Goal: Task Accomplishment & Management: Manage account settings

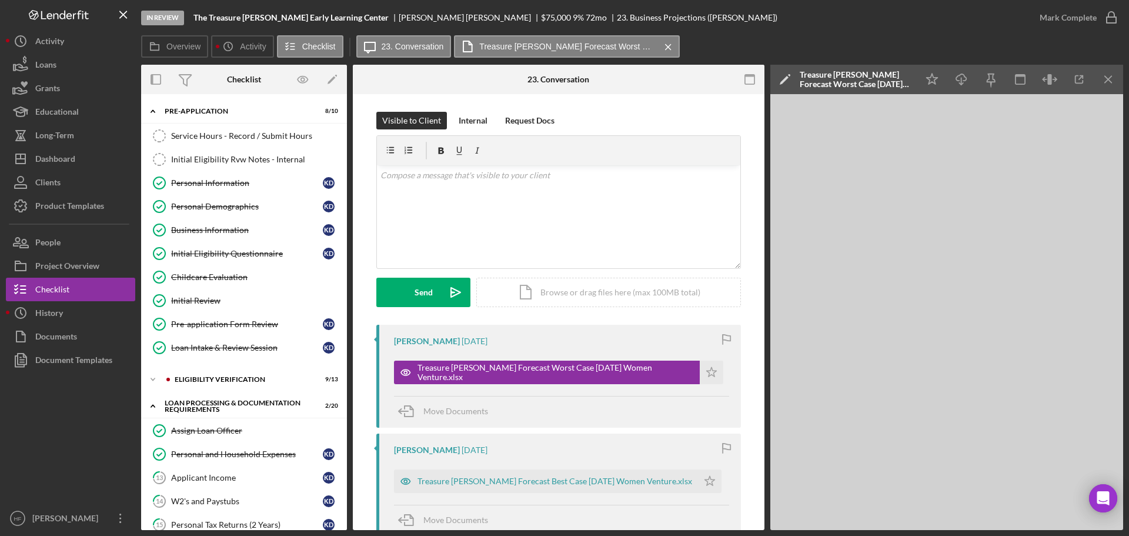
scroll to position [59, 0]
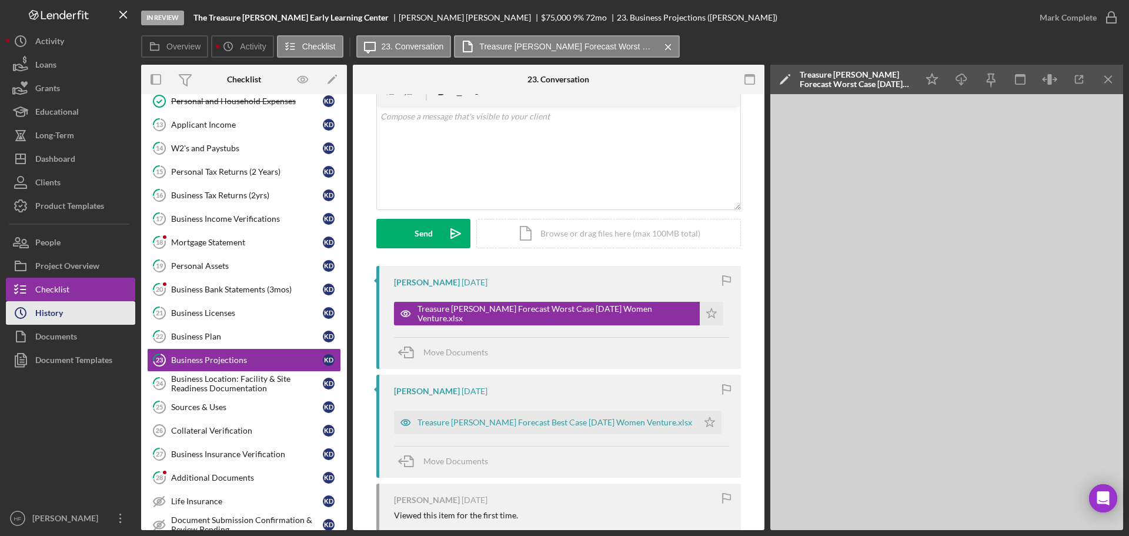
click at [76, 313] on button "Icon/History History" at bounding box center [70, 313] width 129 height 24
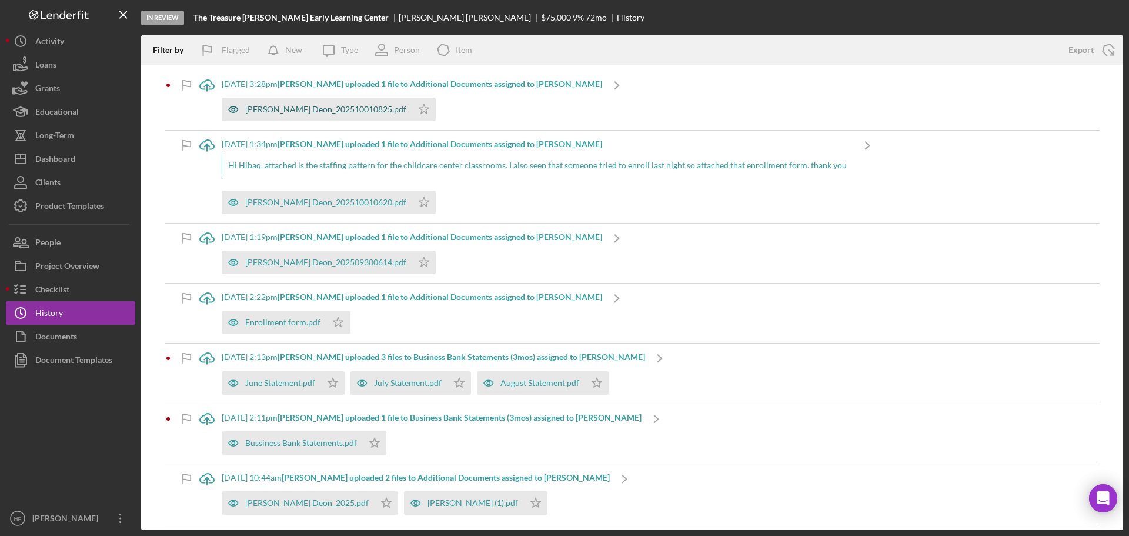
click at [326, 105] on div "[PERSON_NAME] Deon_202510010825.pdf" at bounding box center [325, 109] width 161 height 9
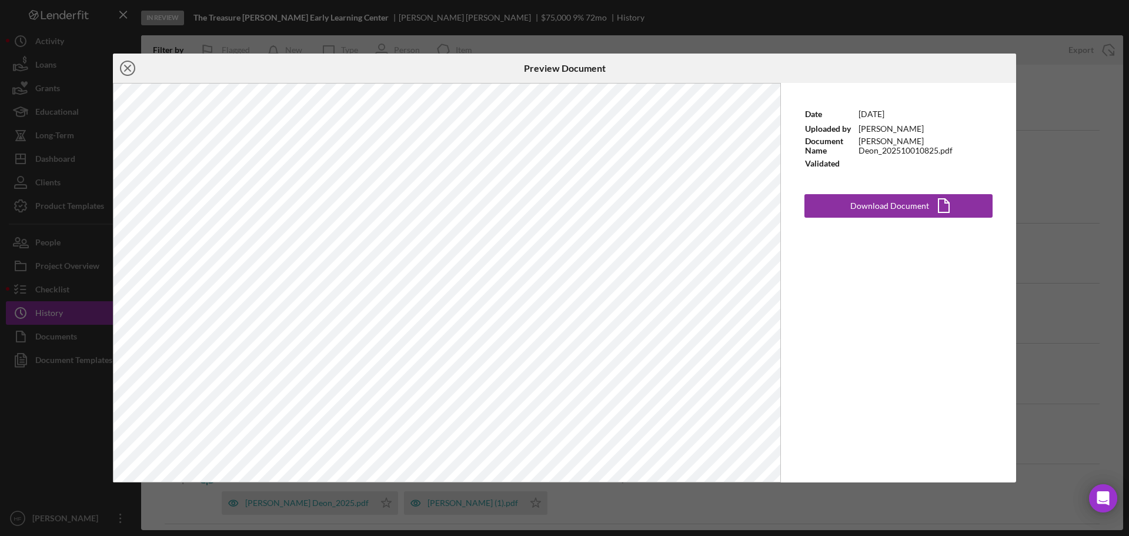
click at [128, 68] on line at bounding box center [128, 68] width 6 height 6
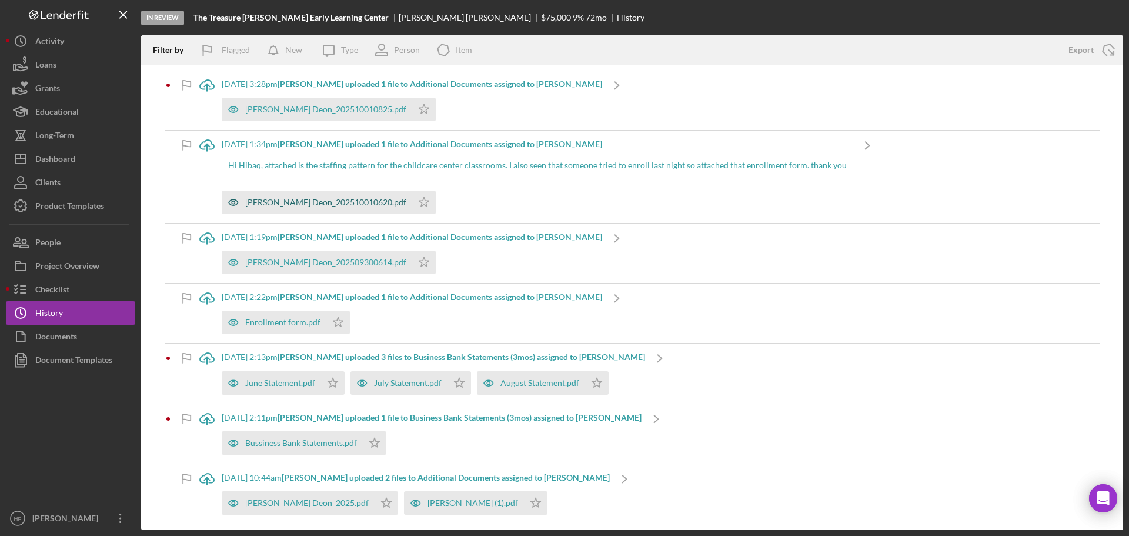
click at [335, 201] on div "[PERSON_NAME] Deon_202510010620.pdf" at bounding box center [325, 202] width 161 height 9
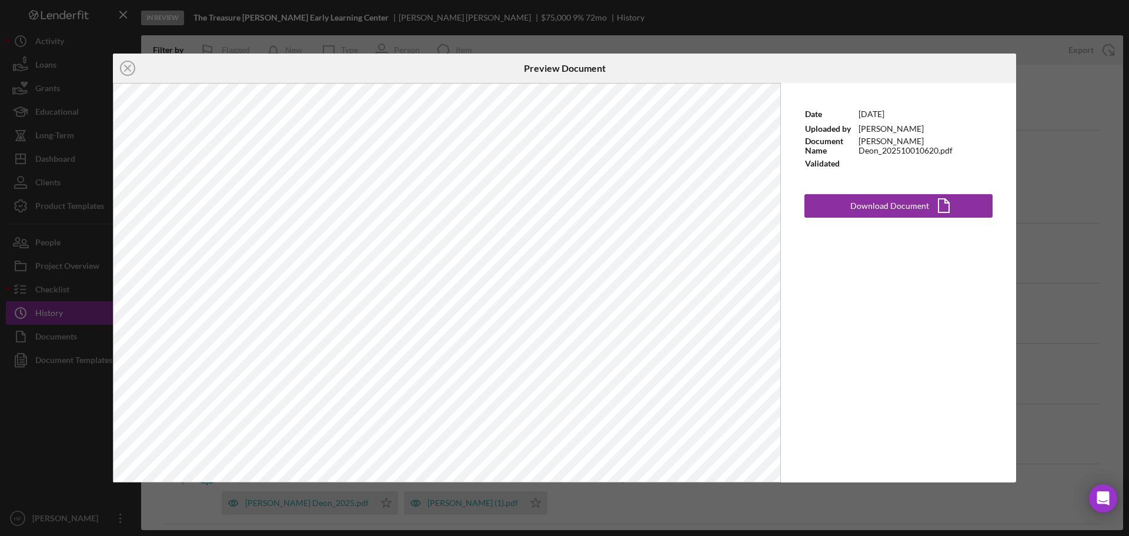
click at [1052, 158] on div "Icon/Close Preview Document Date [DATE] Uploaded by [PERSON_NAME] Document Name…" at bounding box center [564, 268] width 1129 height 536
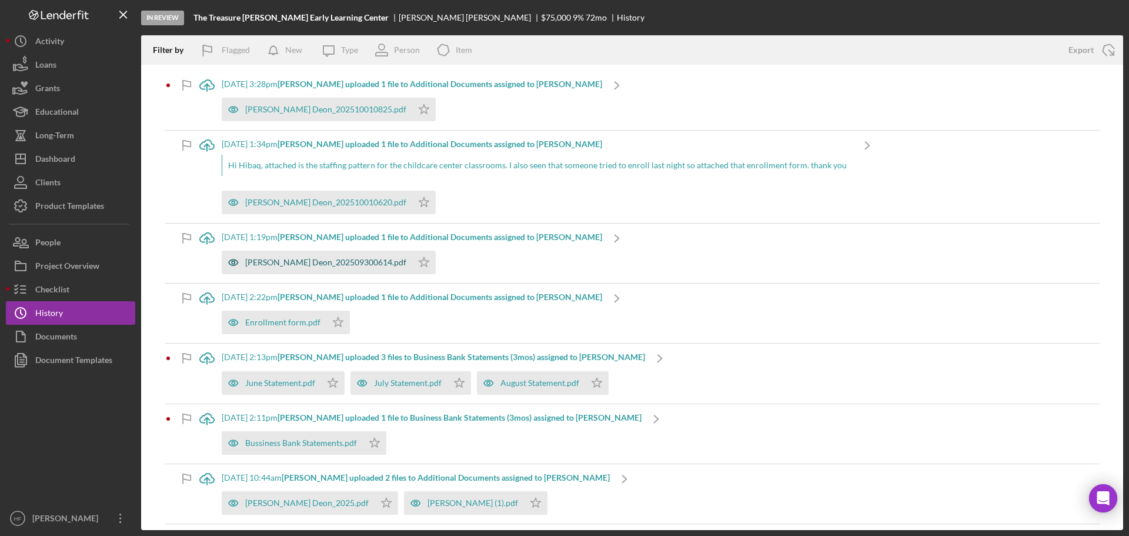
click at [351, 265] on div "[PERSON_NAME] Deon_202509300614.pdf" at bounding box center [325, 262] width 161 height 9
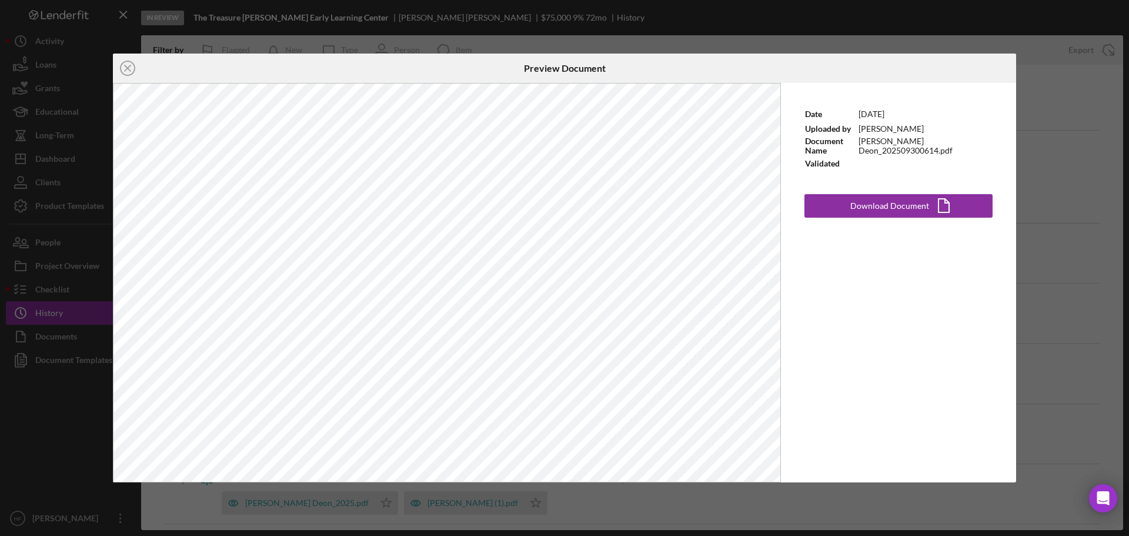
click at [1081, 272] on div "Icon/Close Preview Document Date [DATE] Uploaded by [PERSON_NAME] Document Name…" at bounding box center [564, 268] width 1129 height 536
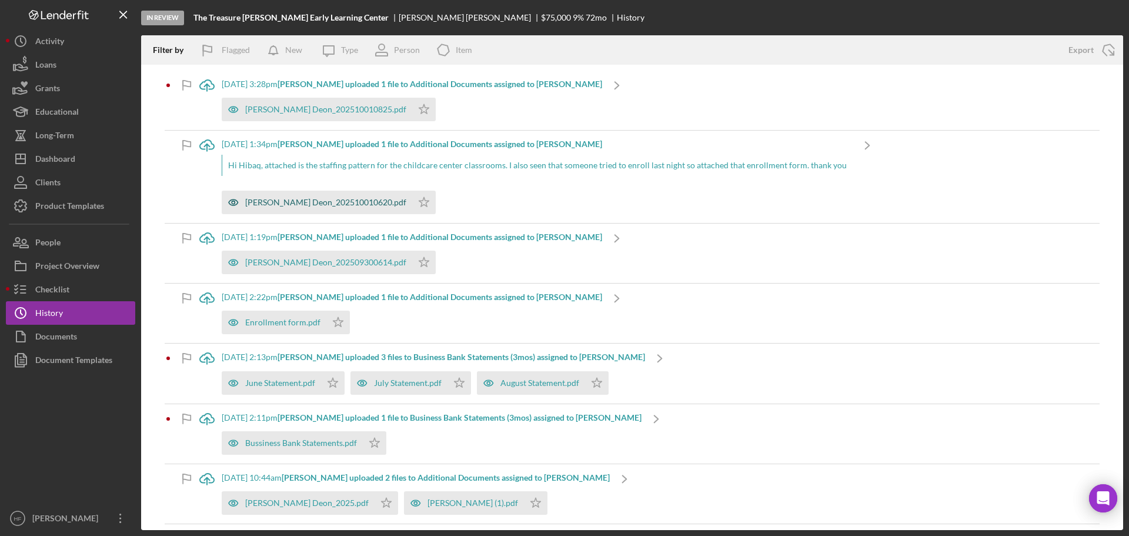
click at [337, 199] on div "[PERSON_NAME] Deon_202510010620.pdf" at bounding box center [325, 202] width 161 height 9
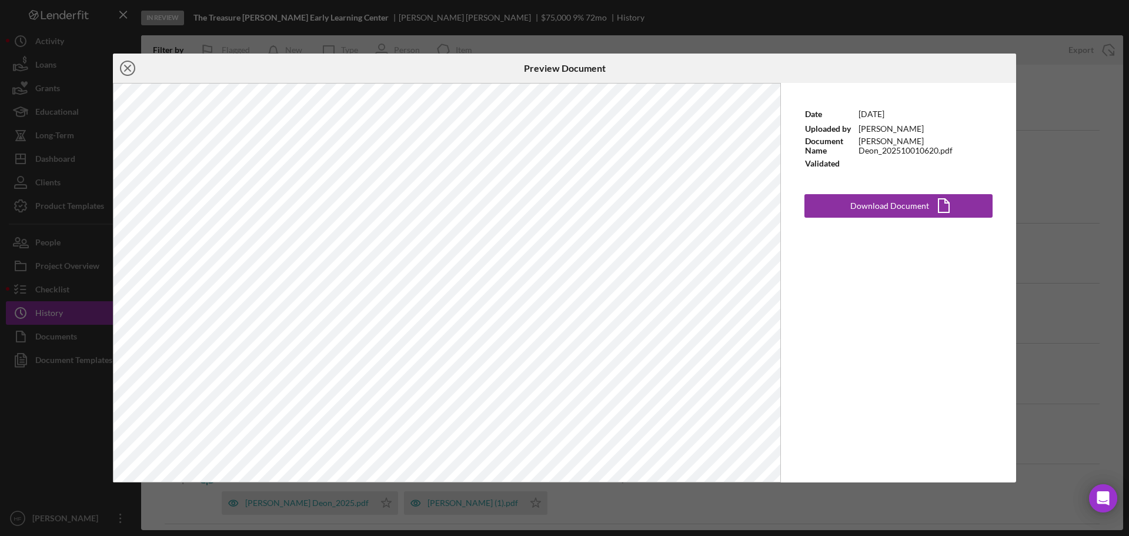
click at [125, 64] on icon "Icon/Close" at bounding box center [127, 68] width 29 height 29
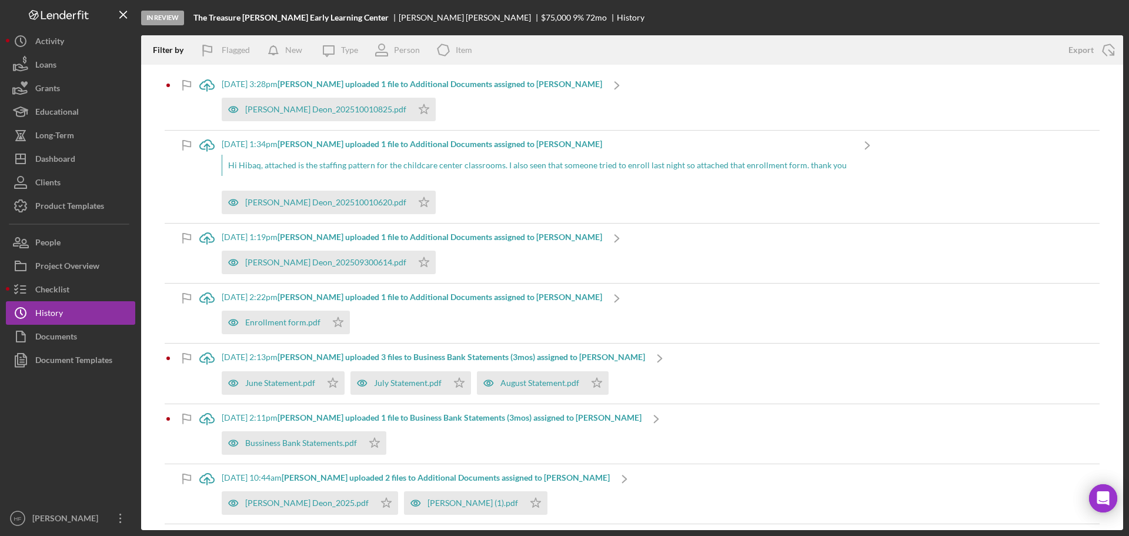
click at [419, 165] on div "Hi Hibaq, attached is the staffing pattern for the childcare center classrooms.…" at bounding box center [537, 165] width 631 height 21
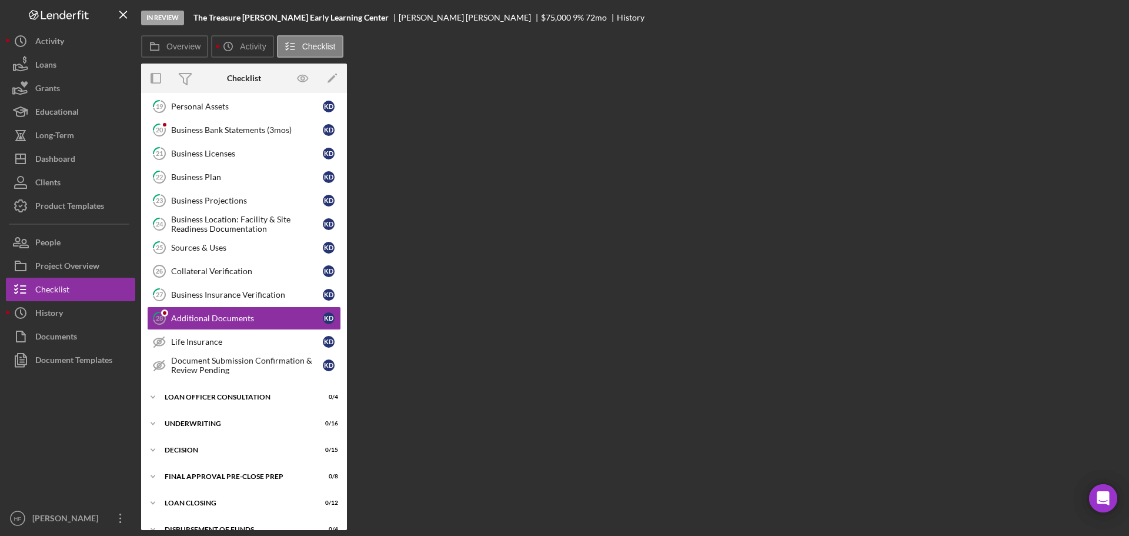
scroll to position [277, 0]
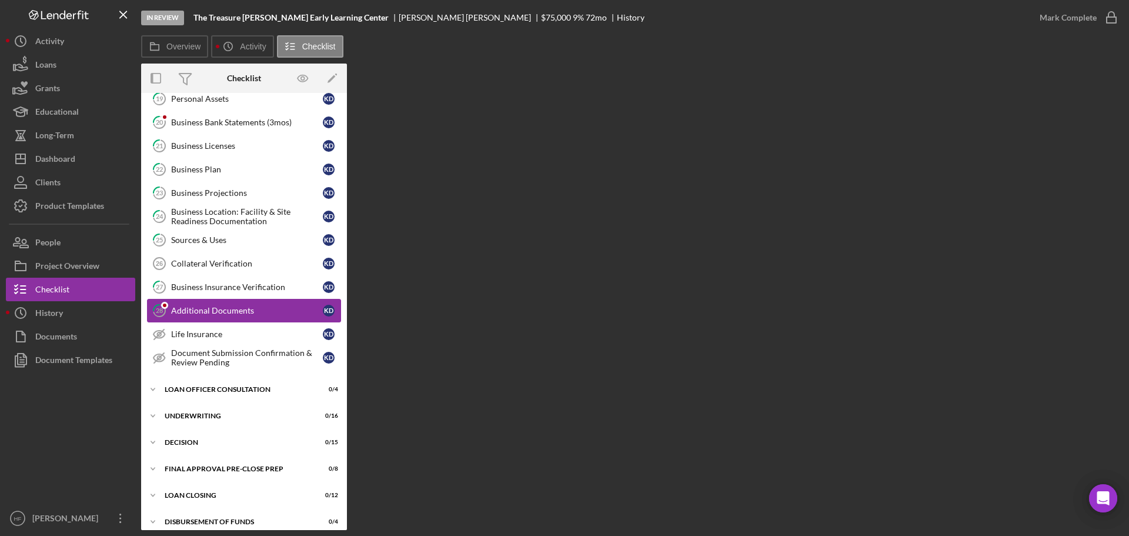
click at [271, 308] on div "Additional Documents" at bounding box center [247, 310] width 152 height 9
click at [271, 286] on div "Business Insurance Verification" at bounding box center [247, 286] width 152 height 9
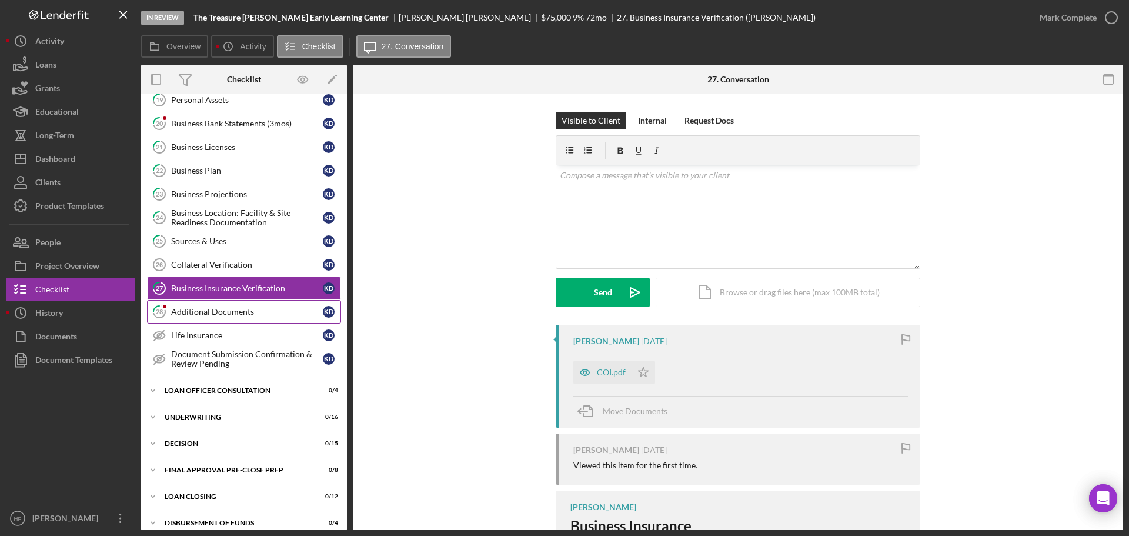
click at [271, 306] on link "28 Additional Documents K D" at bounding box center [244, 312] width 194 height 24
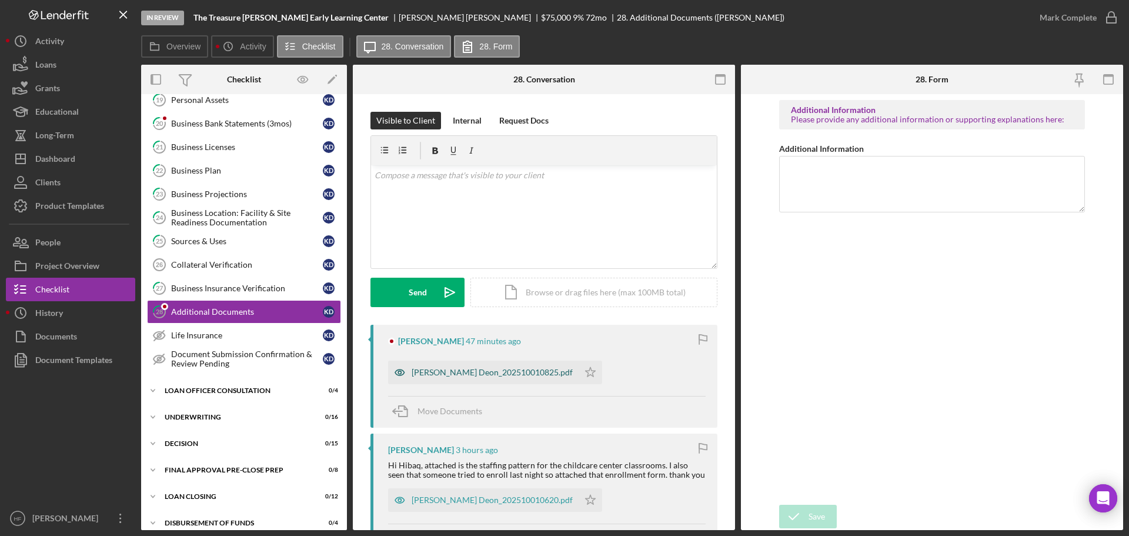
click at [461, 373] on div "[PERSON_NAME] Deon_202510010825.pdf" at bounding box center [492, 372] width 161 height 9
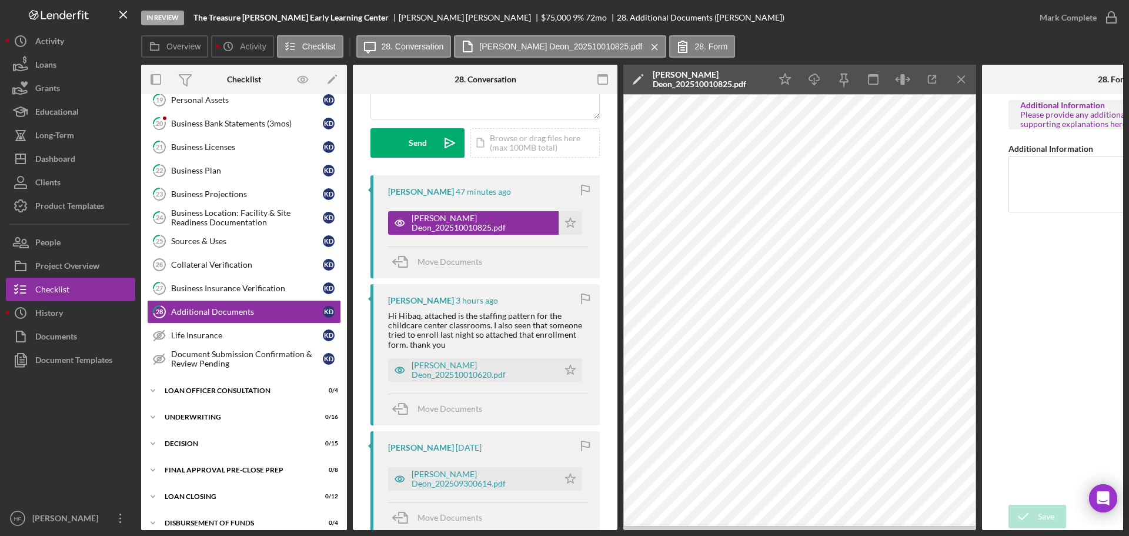
scroll to position [176, 0]
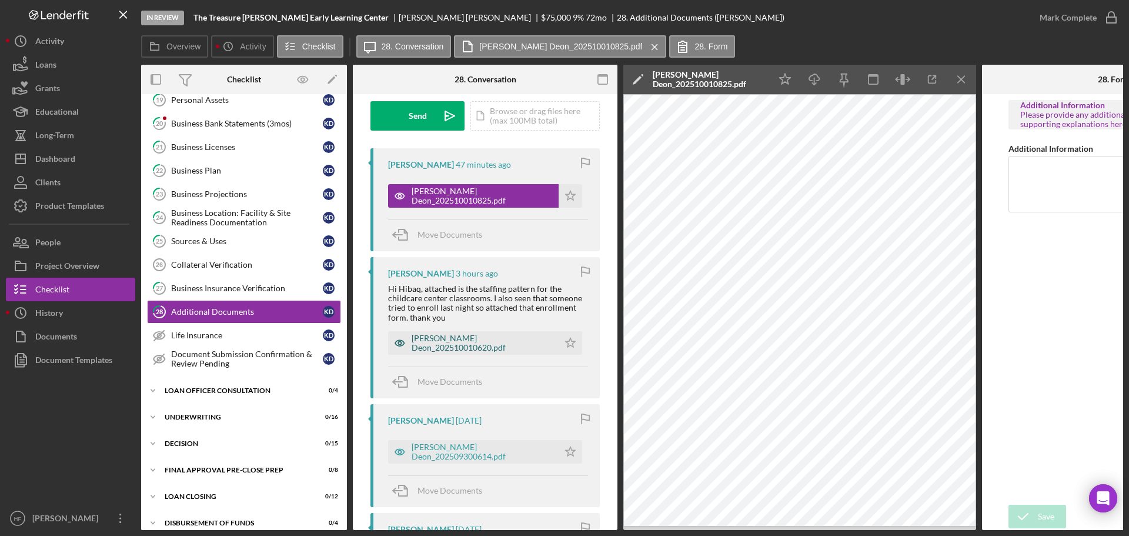
click at [487, 349] on div "[PERSON_NAME] Deon_202510010620.pdf" at bounding box center [473, 343] width 171 height 24
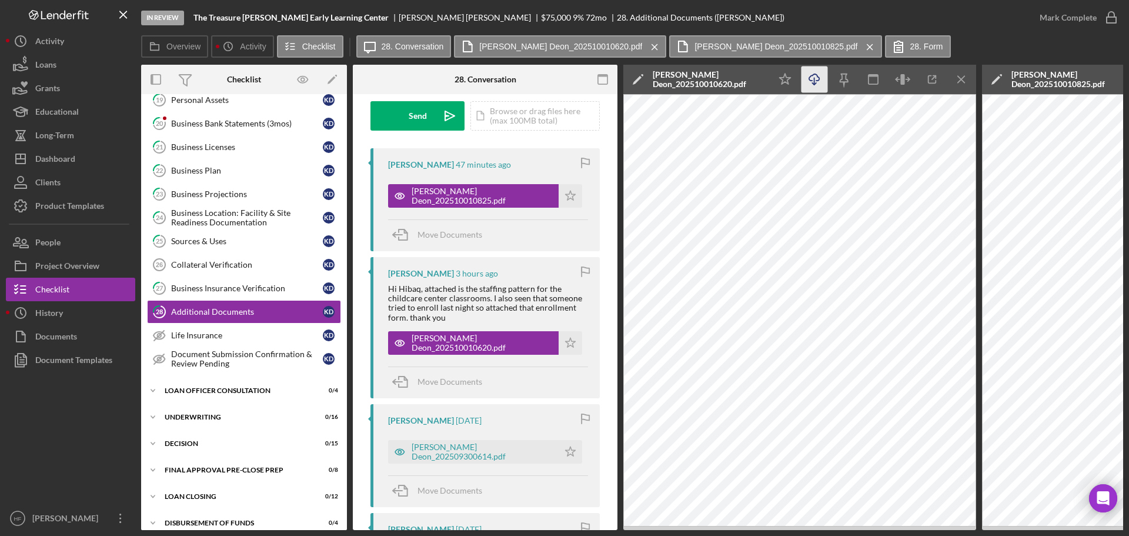
click at [812, 75] on icon "Icon/Download" at bounding box center [815, 79] width 26 height 26
click at [72, 151] on div "Dashboard" at bounding box center [55, 160] width 40 height 26
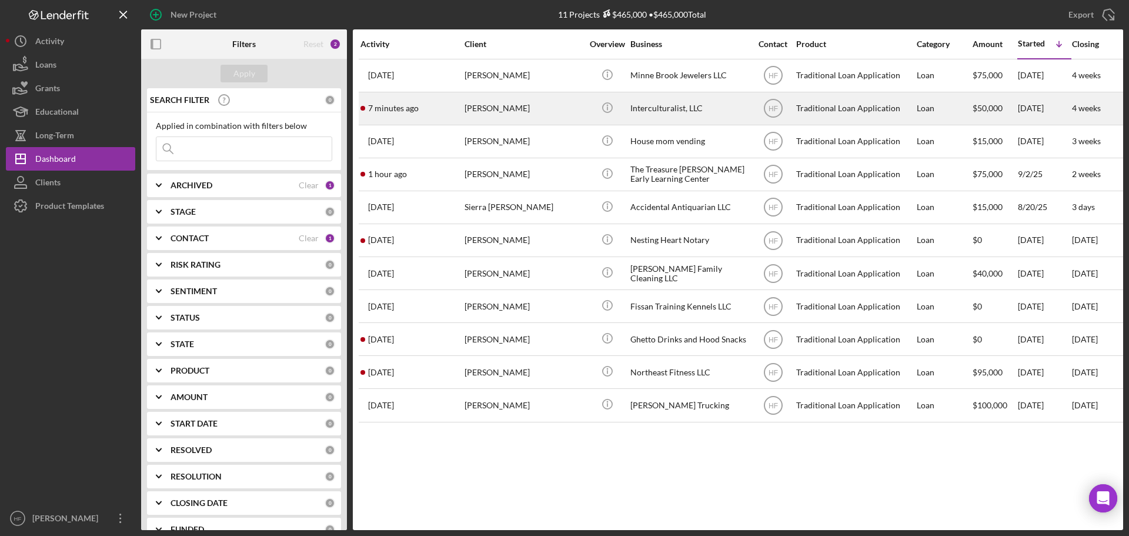
click at [460, 104] on div "7 minutes ago [PERSON_NAME]" at bounding box center [412, 108] width 103 height 31
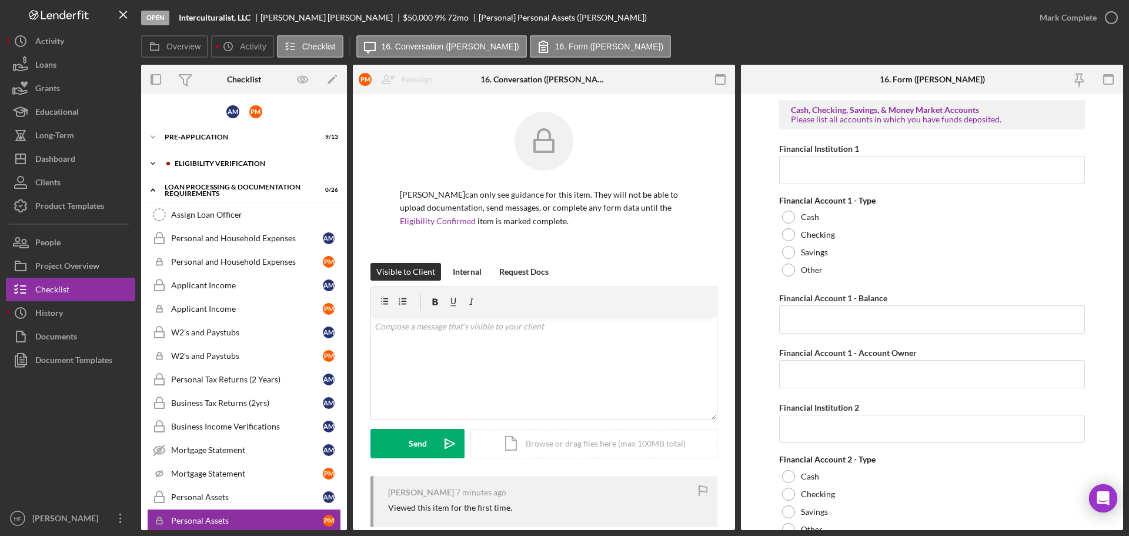
click at [190, 166] on div "Eligibility Verification" at bounding box center [254, 163] width 158 height 7
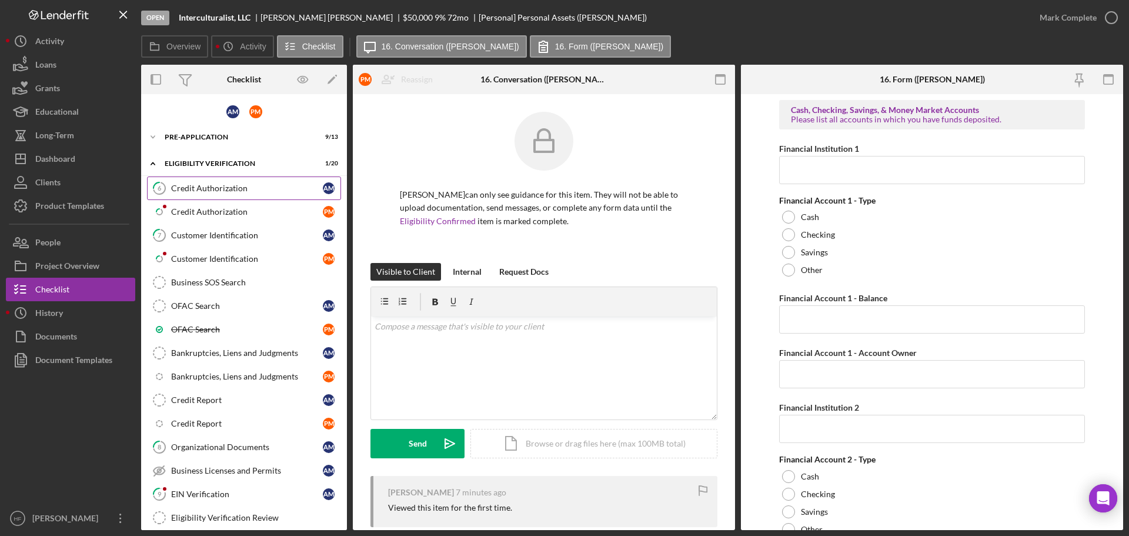
click at [227, 193] on div "Credit Authorization" at bounding box center [247, 187] width 152 height 9
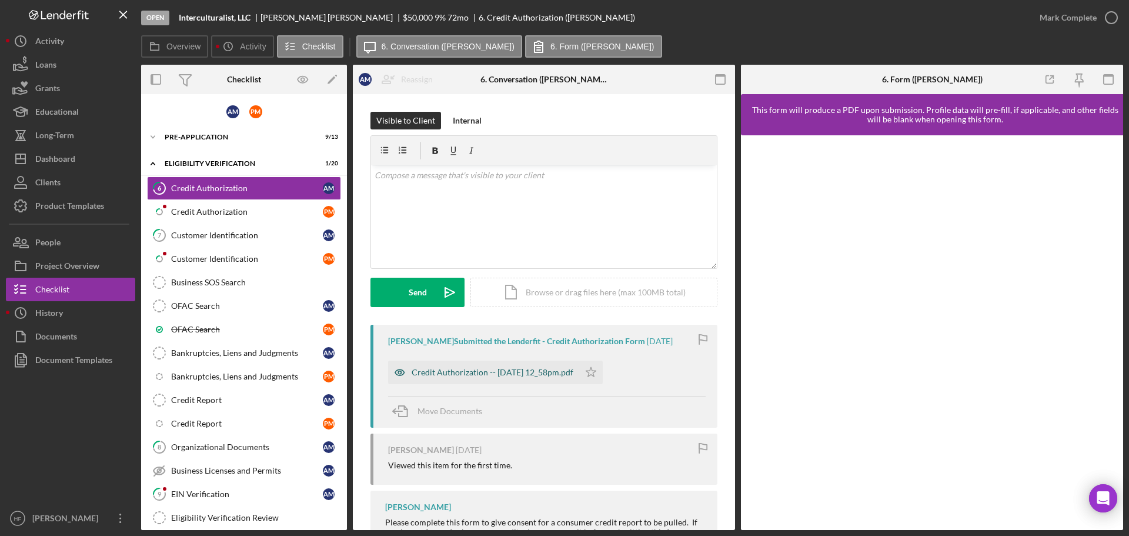
click at [503, 381] on div "Credit Authorization -- [DATE] 12_58pm.pdf" at bounding box center [483, 373] width 191 height 24
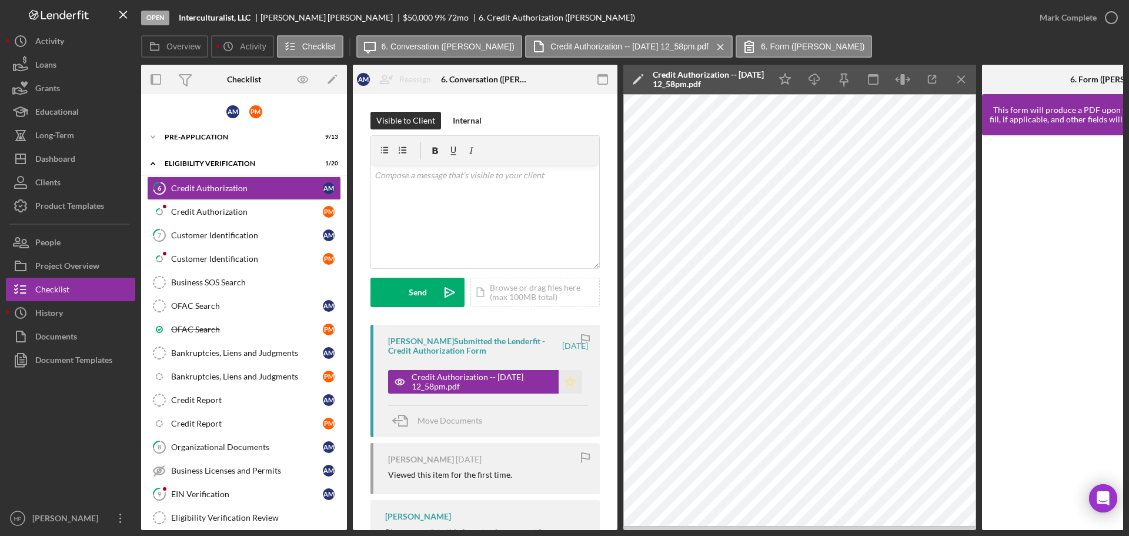
click at [572, 384] on icon "Icon/Star" at bounding box center [571, 382] width 24 height 24
click at [242, 219] on link "Icon/Checklist Item Sub Partial Credit Authorization P M" at bounding box center [244, 212] width 194 height 24
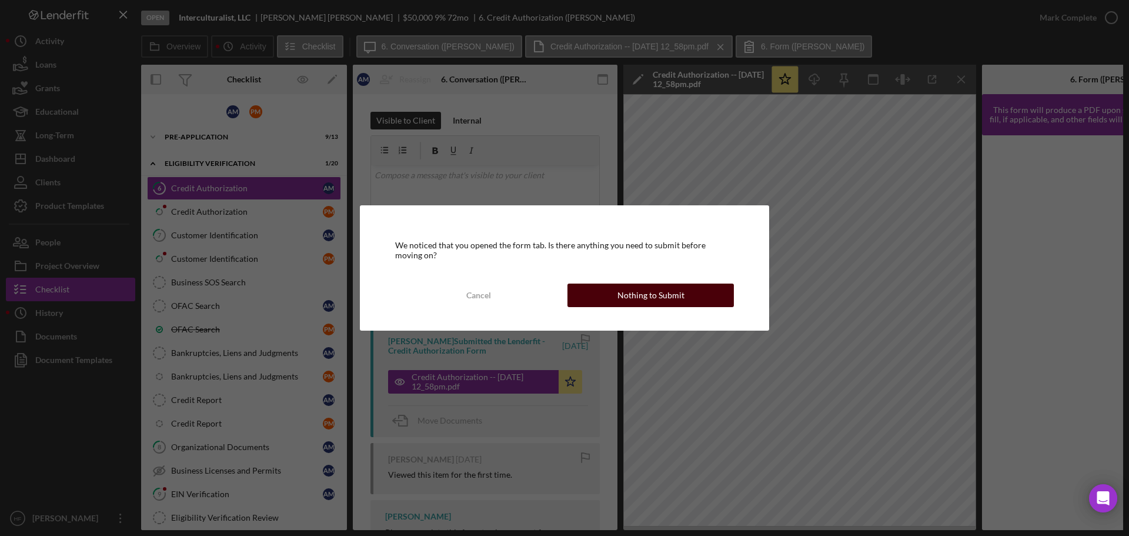
click at [709, 298] on button "Nothing to Submit" at bounding box center [651, 295] width 166 height 24
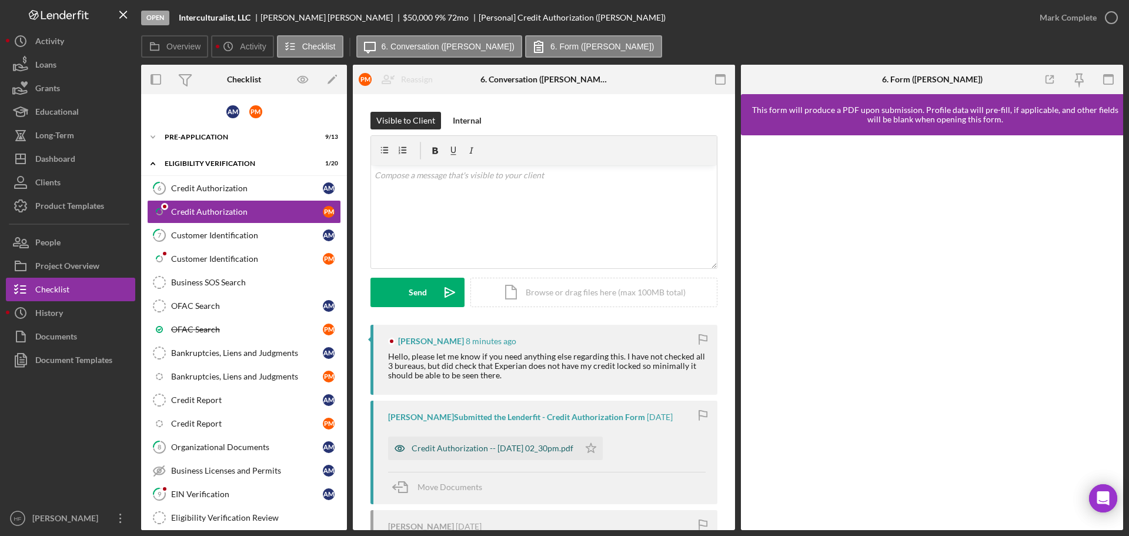
click at [543, 446] on div "Credit Authorization -- [DATE] 02_30pm.pdf" at bounding box center [493, 447] width 162 height 9
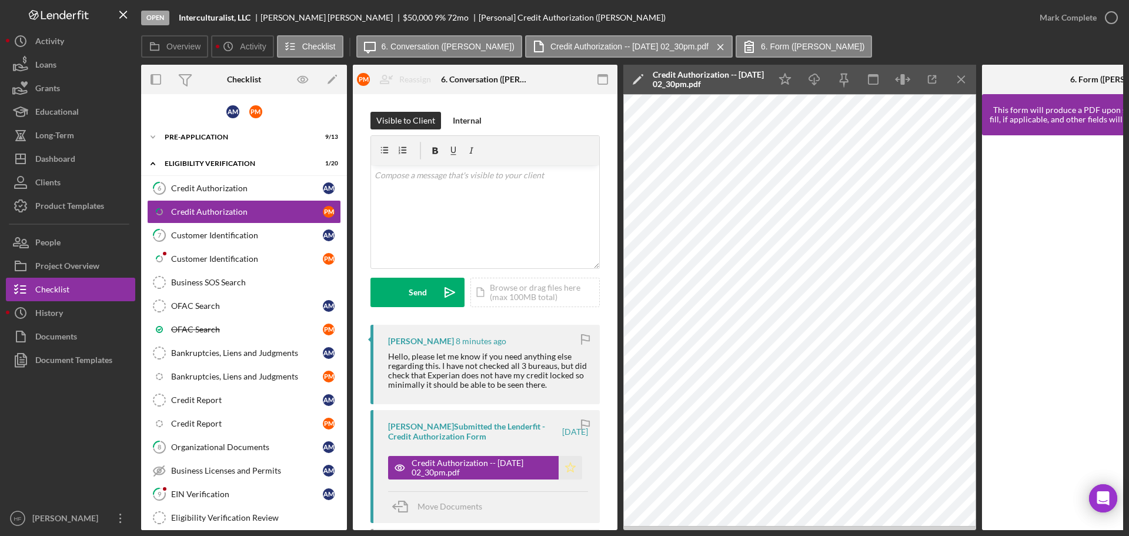
click at [570, 472] on icon "Icon/Star" at bounding box center [571, 468] width 24 height 24
click at [263, 244] on link "7 Customer Identification A M" at bounding box center [244, 235] width 194 height 24
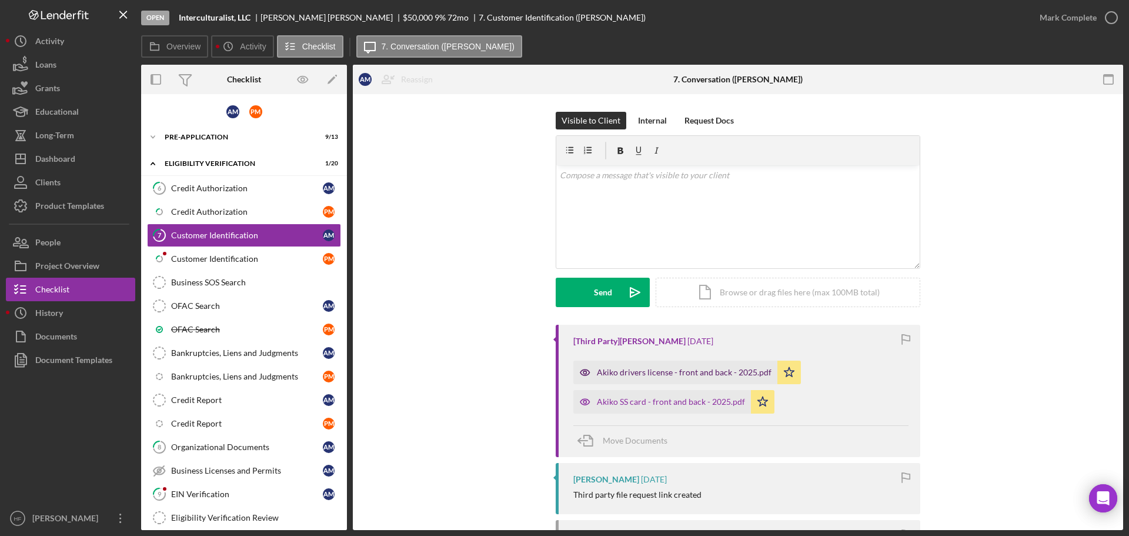
click at [658, 378] on div "Akiko drivers license - front and back - 2025.pdf" at bounding box center [675, 373] width 204 height 24
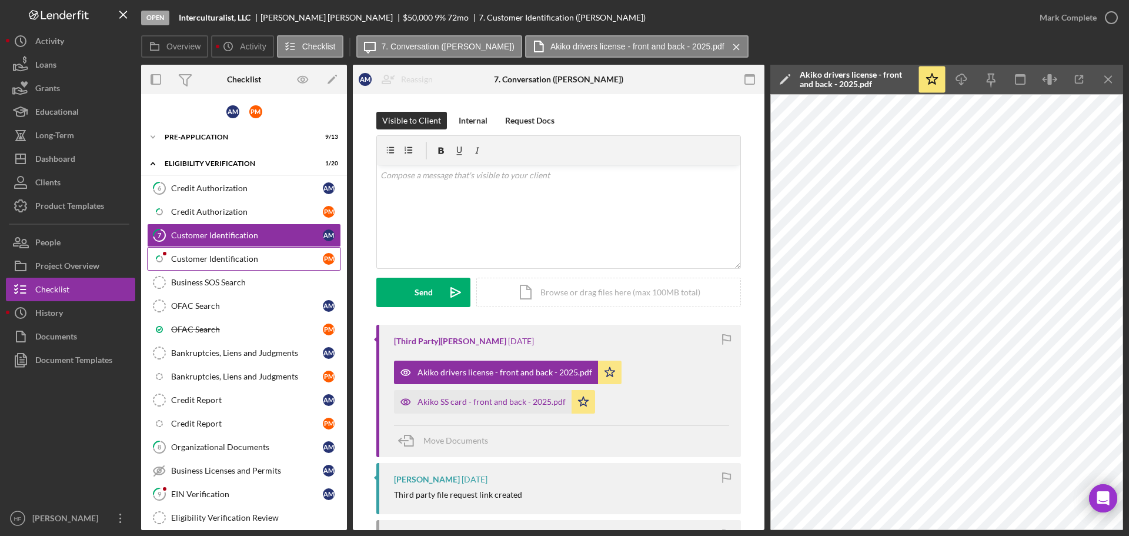
click at [218, 262] on div "Customer Identification" at bounding box center [247, 258] width 152 height 9
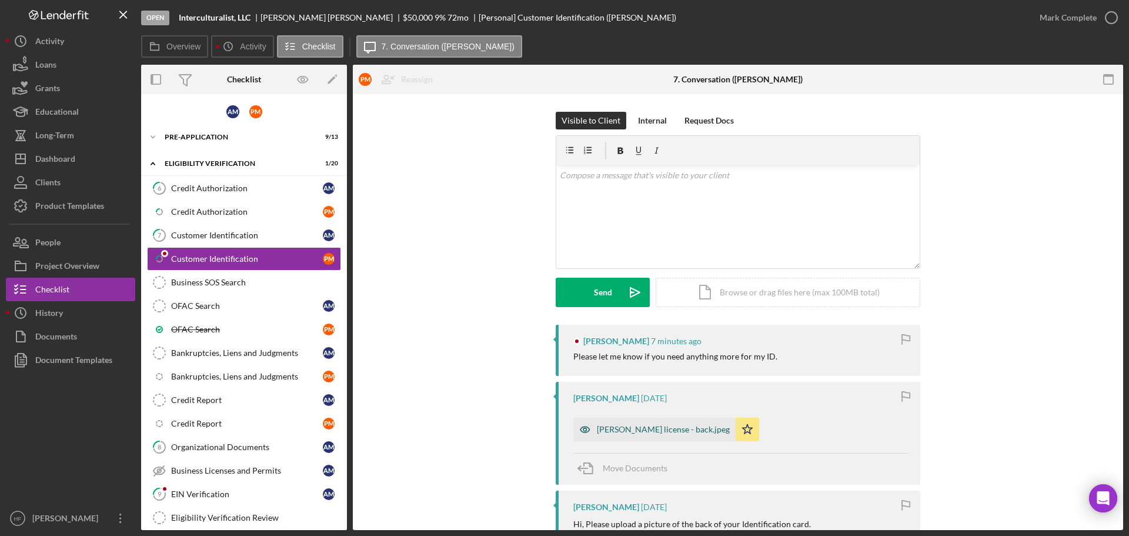
click at [612, 425] on div "[PERSON_NAME] license - back.jpeg" at bounding box center [663, 429] width 133 height 9
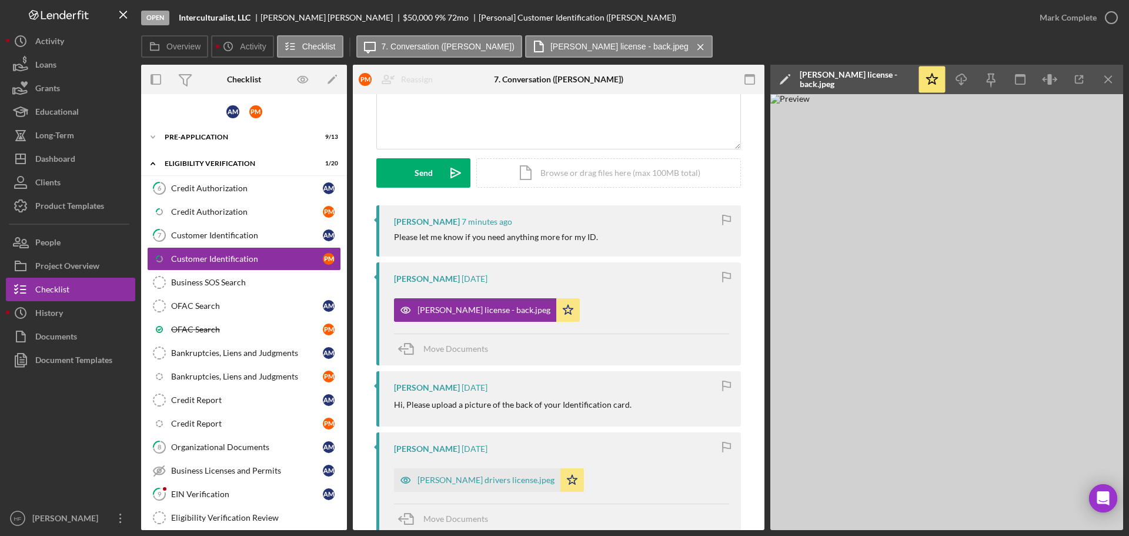
scroll to position [118, 0]
click at [441, 485] on div "[PERSON_NAME] drivers license.jpeg" at bounding box center [486, 481] width 137 height 9
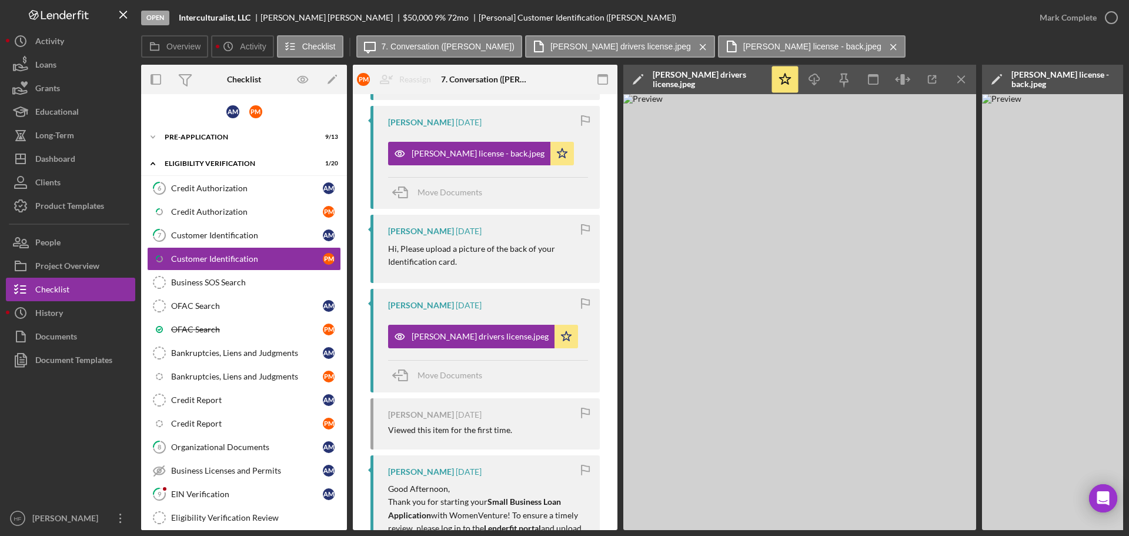
scroll to position [294, 0]
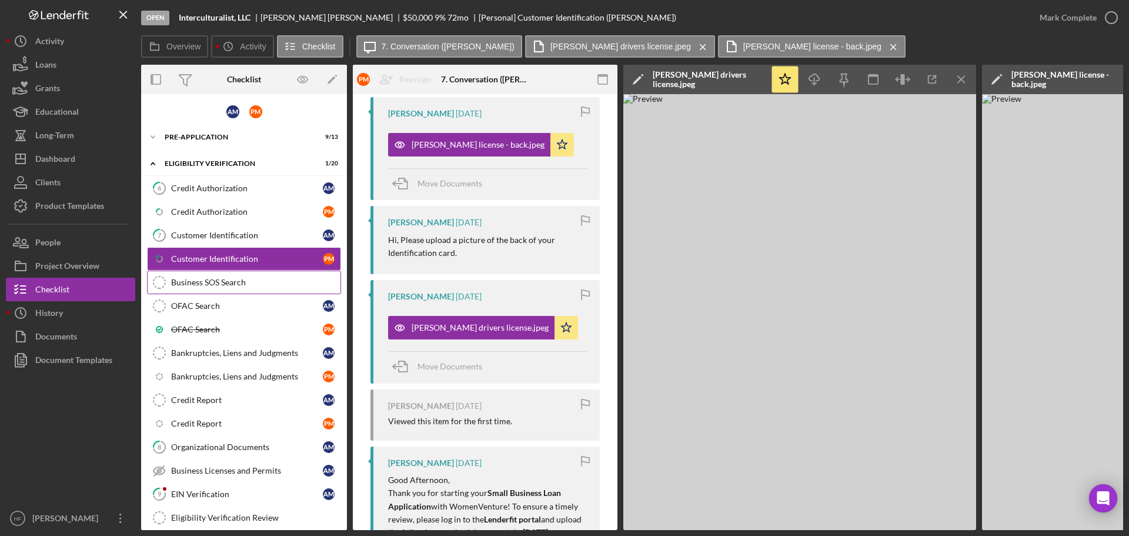
click at [219, 280] on div "Business SOS Search" at bounding box center [255, 282] width 169 height 9
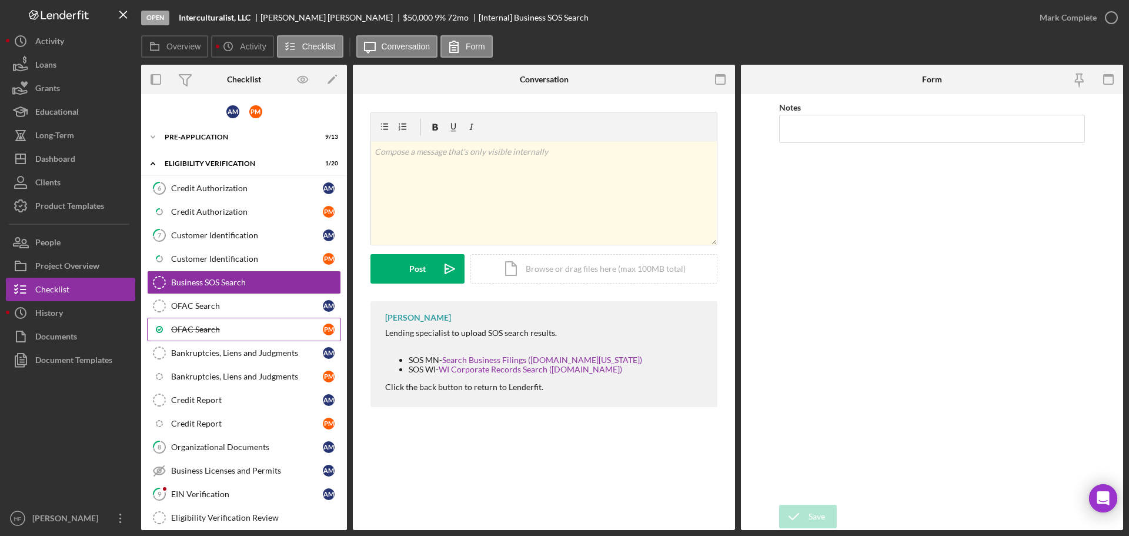
click at [222, 334] on div "OFAC Search" at bounding box center [247, 329] width 152 height 9
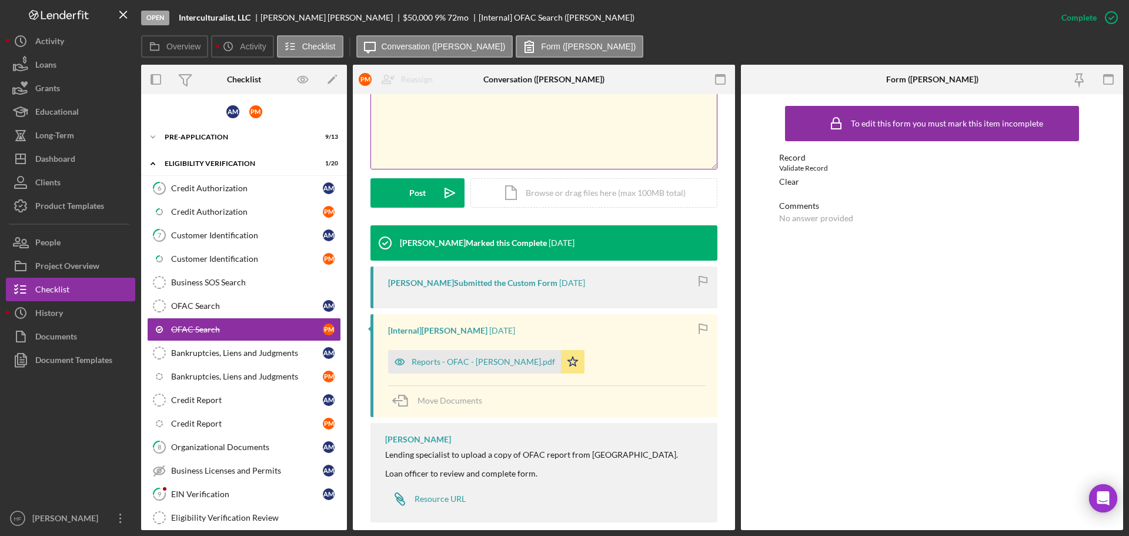
scroll to position [253, 0]
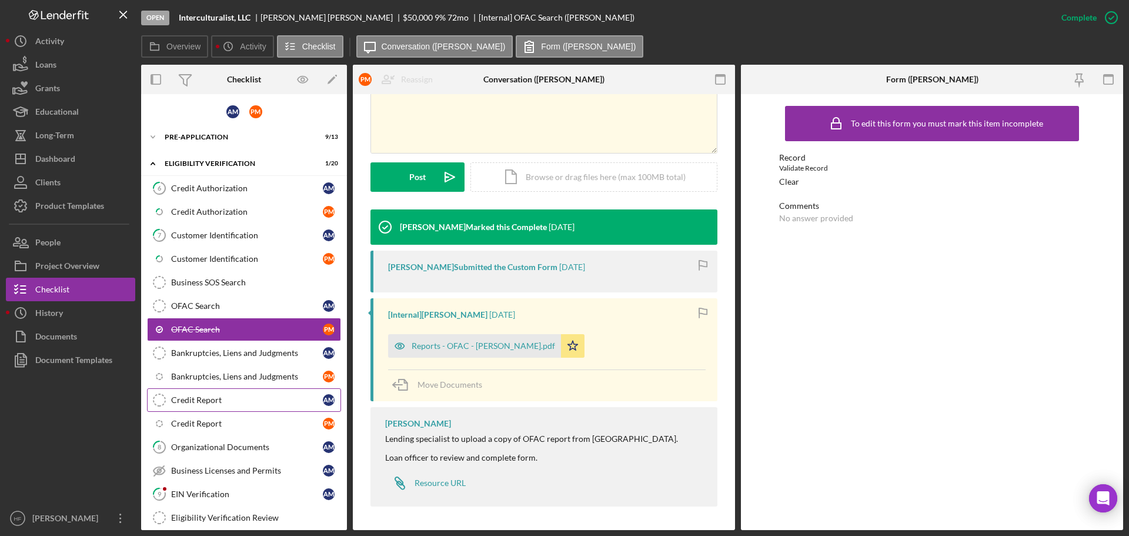
click at [252, 402] on div "Credit Report" at bounding box center [247, 399] width 152 height 9
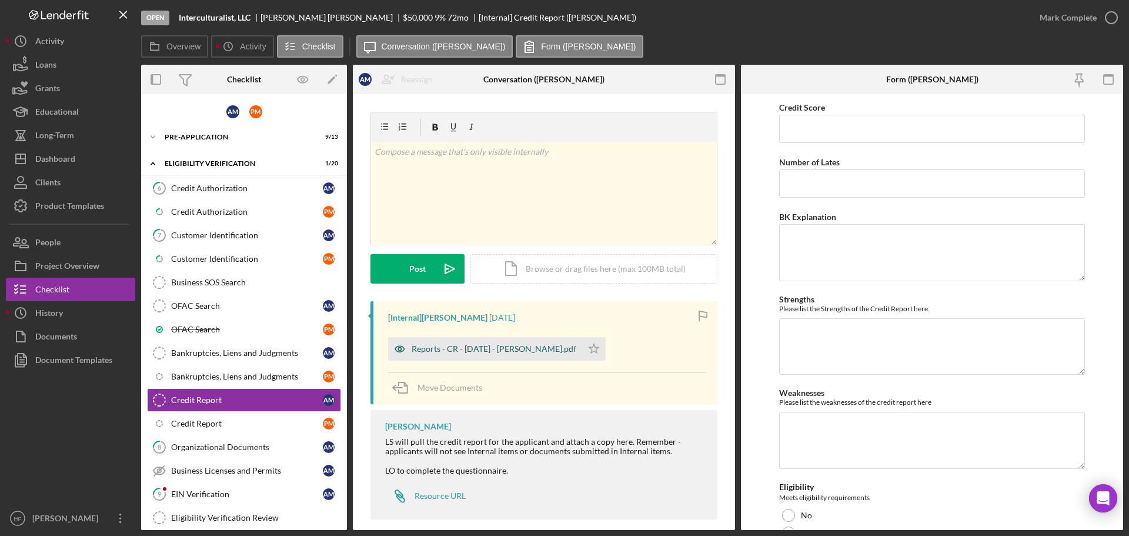
click at [485, 348] on div "Reports - CR - [DATE] - [PERSON_NAME].pdf" at bounding box center [494, 348] width 165 height 9
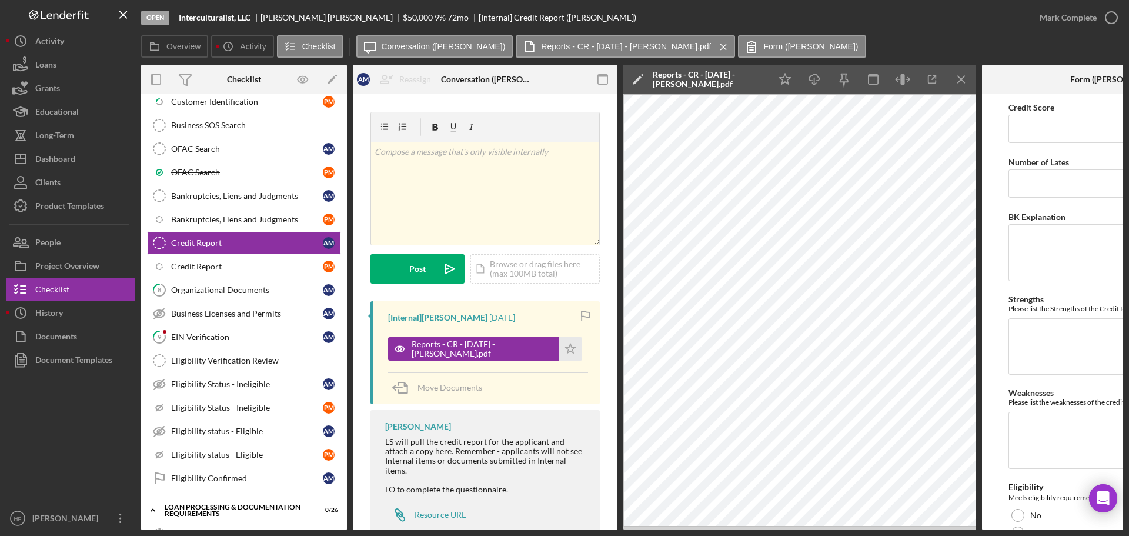
scroll to position [176, 0]
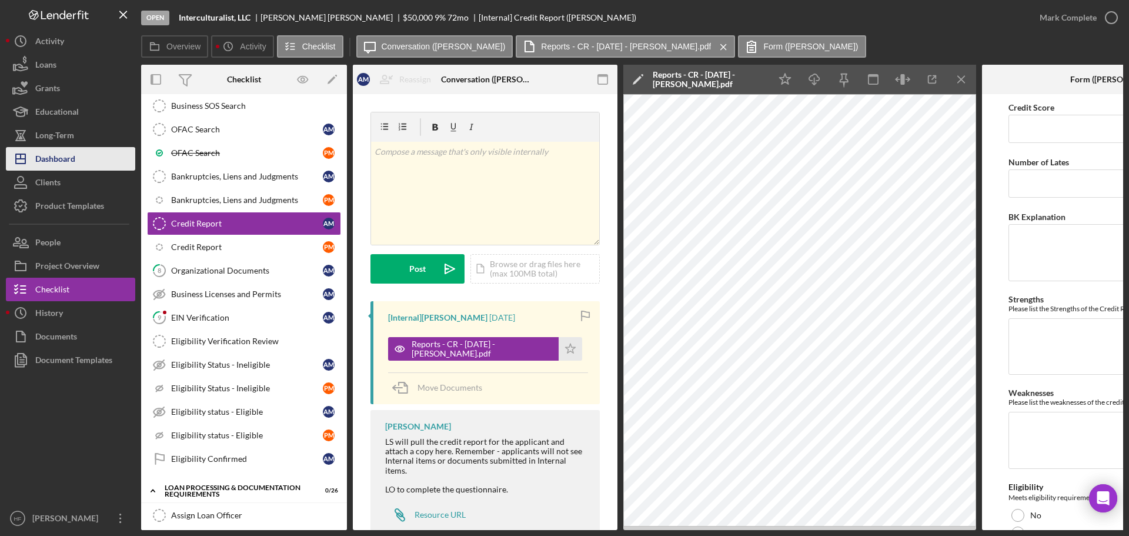
click at [60, 159] on div "Dashboard" at bounding box center [55, 160] width 40 height 26
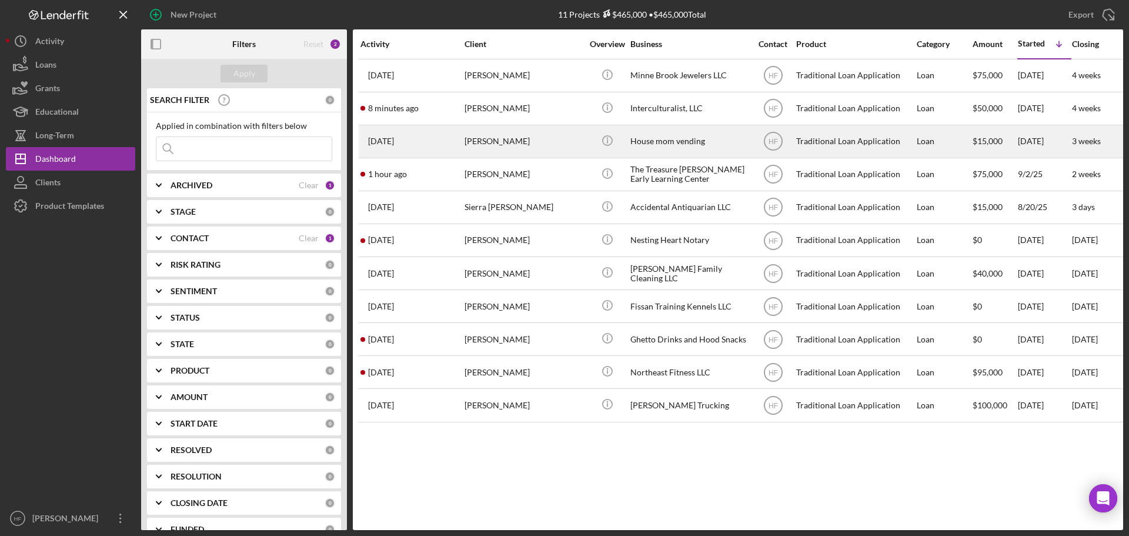
click at [510, 145] on div "[PERSON_NAME]" at bounding box center [524, 141] width 118 height 31
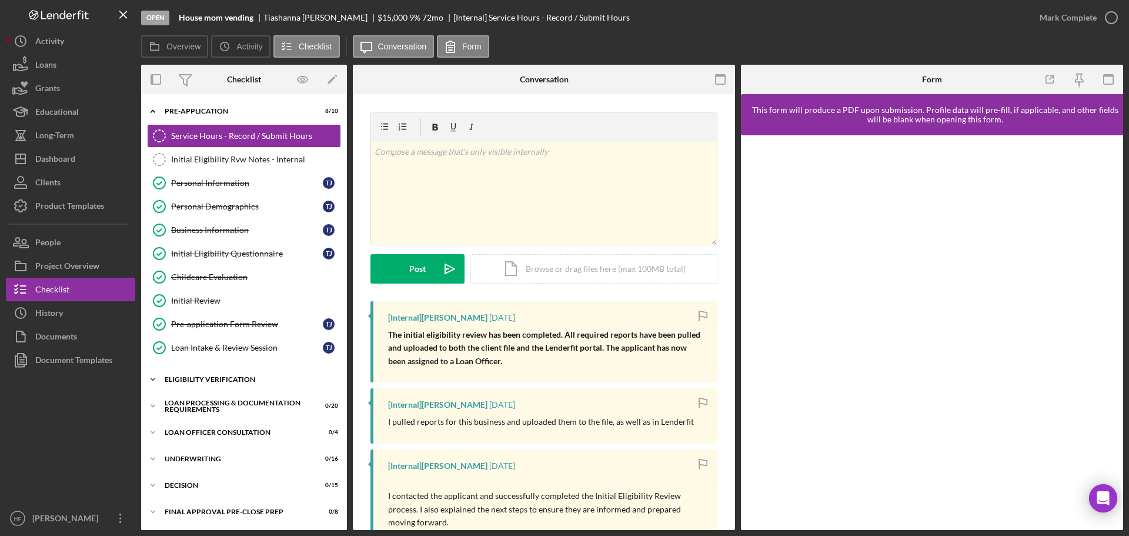
click at [212, 376] on div "Eligibility Verification" at bounding box center [249, 379] width 168 height 7
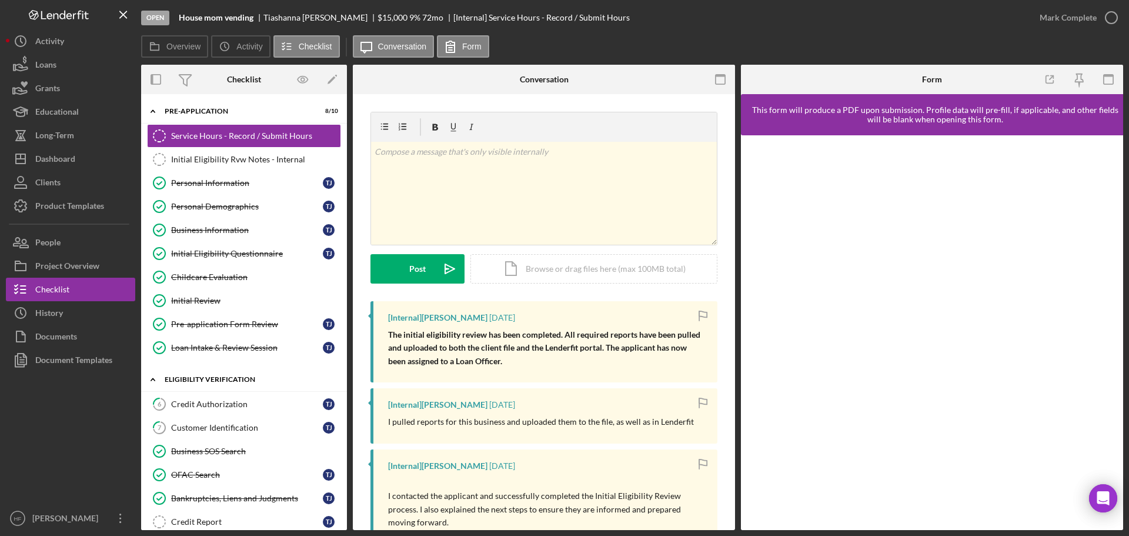
scroll to position [59, 0]
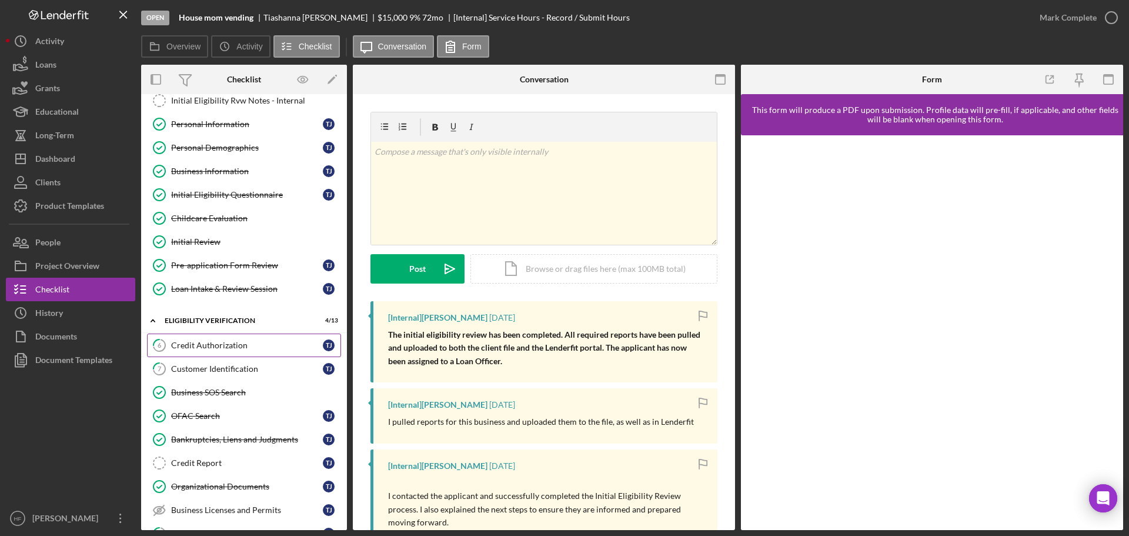
click at [221, 343] on div "Credit Authorization" at bounding box center [247, 345] width 152 height 9
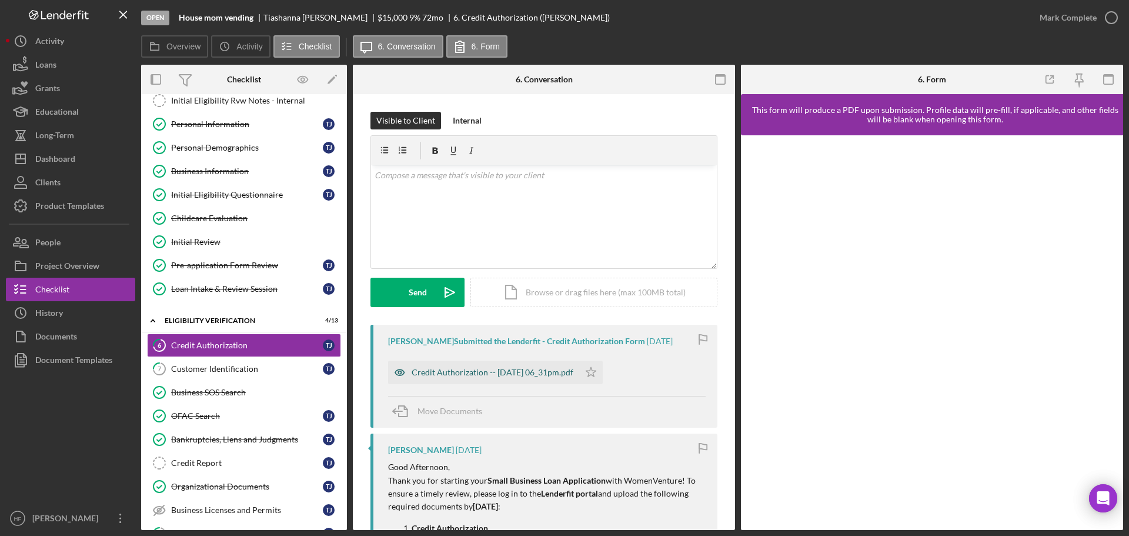
click at [513, 369] on div "Credit Authorization -- [DATE] 06_31pm.pdf" at bounding box center [493, 372] width 162 height 9
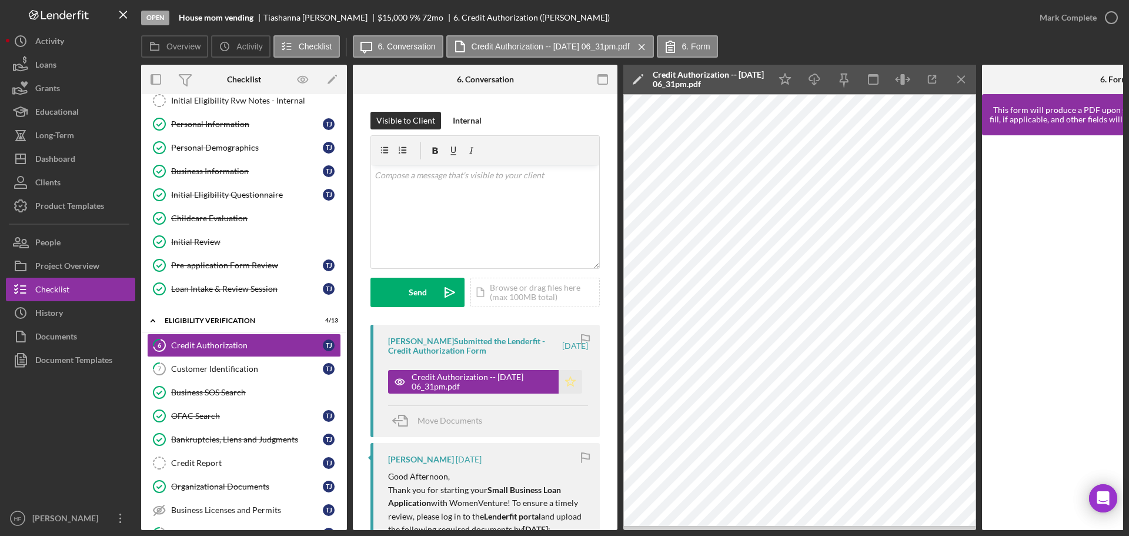
click at [562, 383] on icon "Icon/Star" at bounding box center [571, 382] width 24 height 24
click at [267, 361] on link "7 Customer Identification T J" at bounding box center [244, 369] width 194 height 24
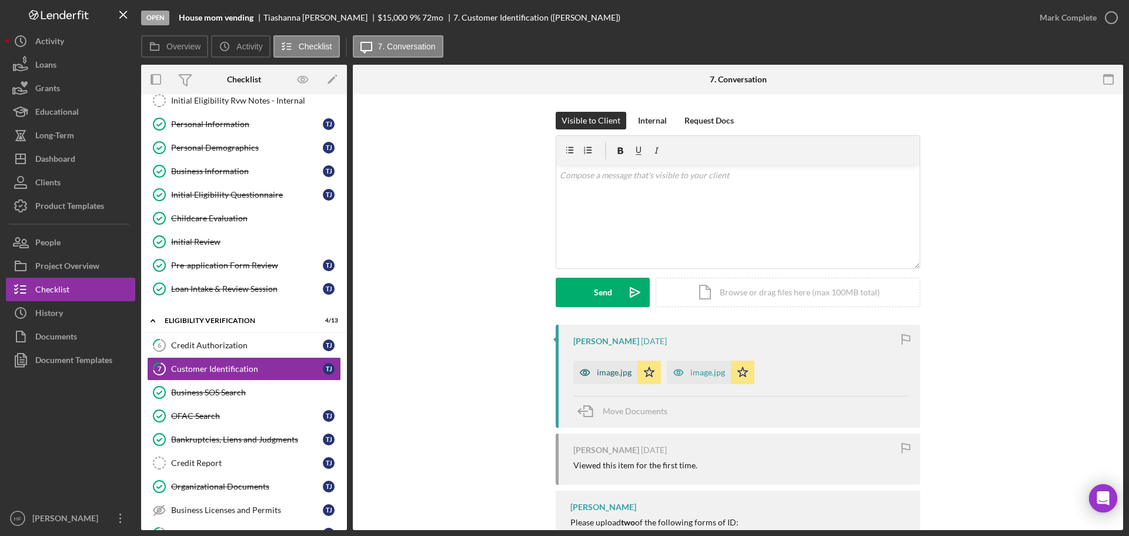
click at [612, 371] on div "image.jpg" at bounding box center [614, 372] width 35 height 9
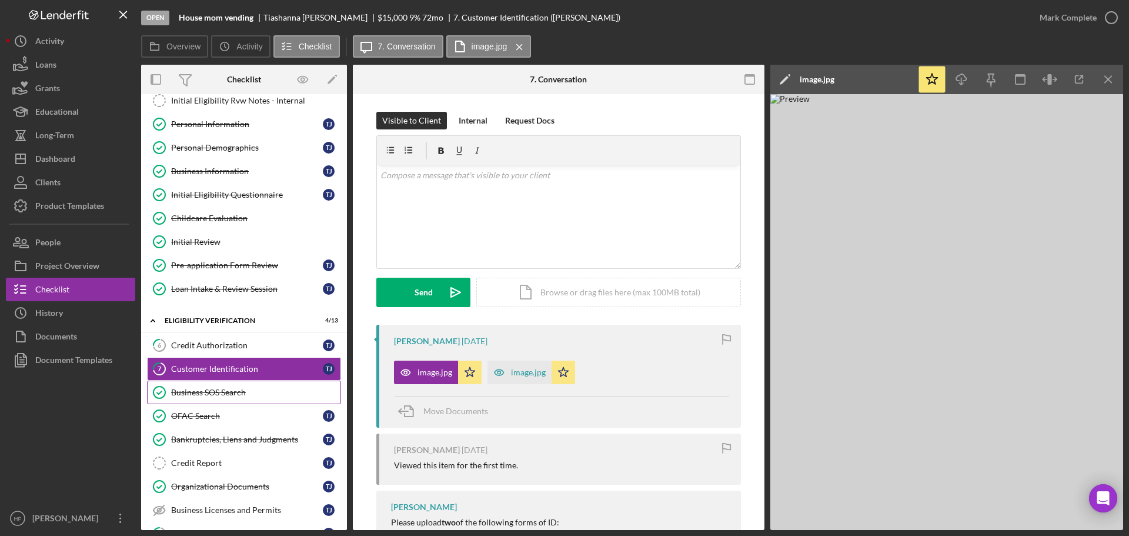
click at [237, 394] on div "Business SOS Search" at bounding box center [255, 392] width 169 height 9
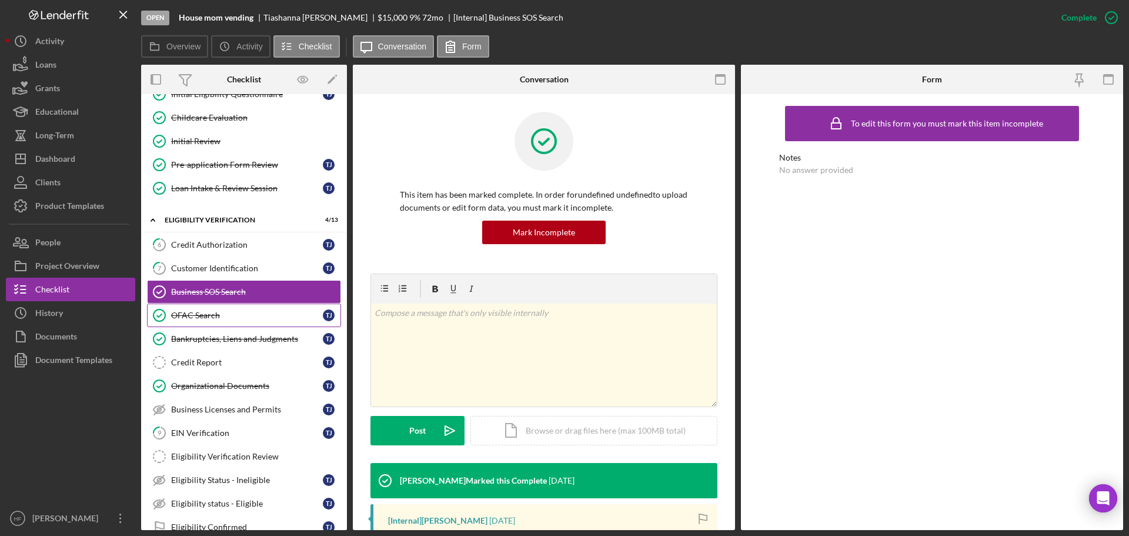
scroll to position [176, 0]
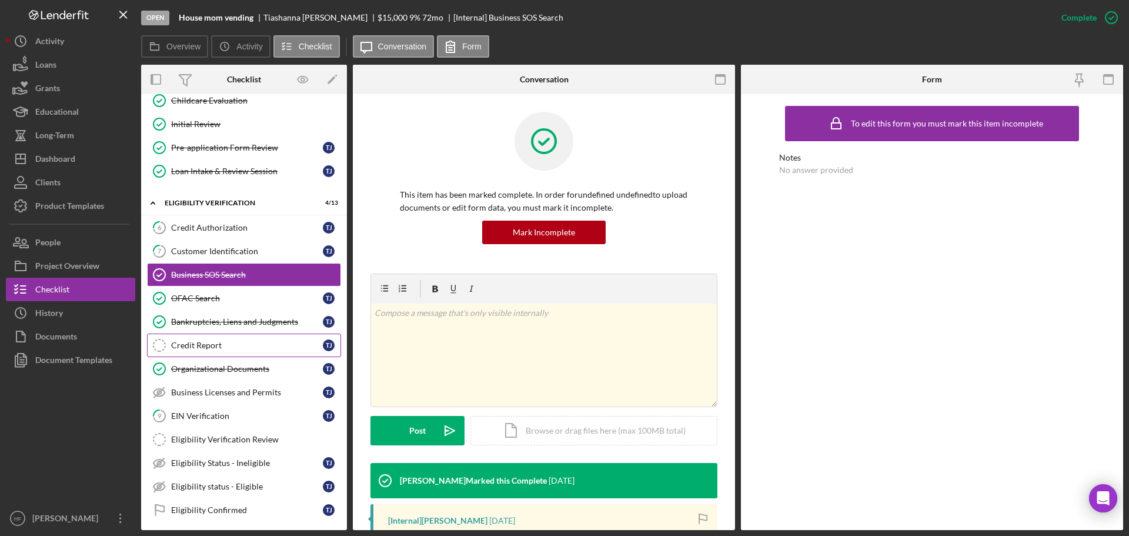
click at [237, 342] on div "Credit Report" at bounding box center [247, 345] width 152 height 9
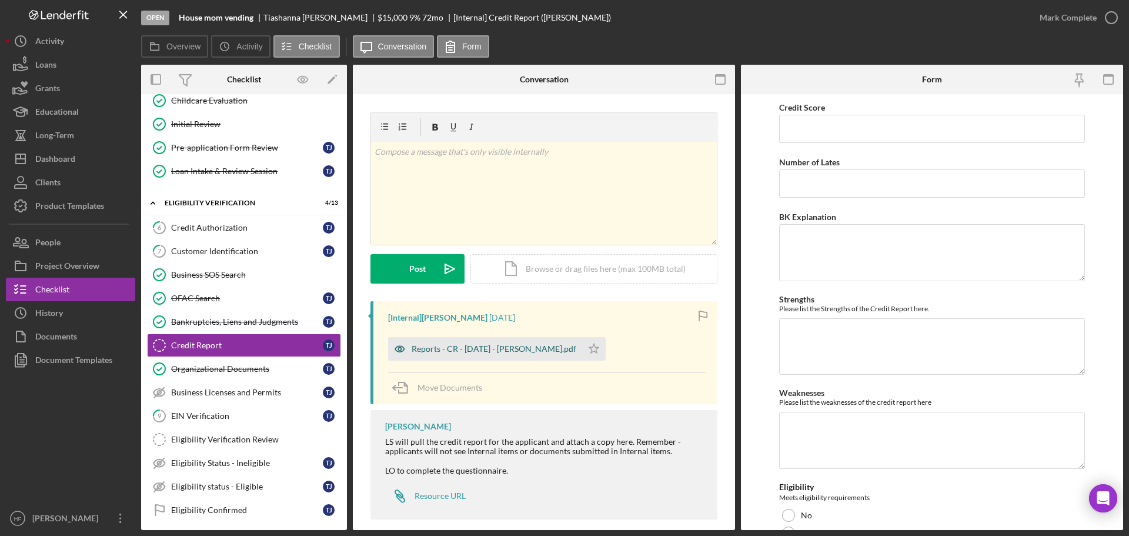
click at [530, 346] on div "Reports - CR - [DATE] - [PERSON_NAME].pdf" at bounding box center [494, 348] width 165 height 9
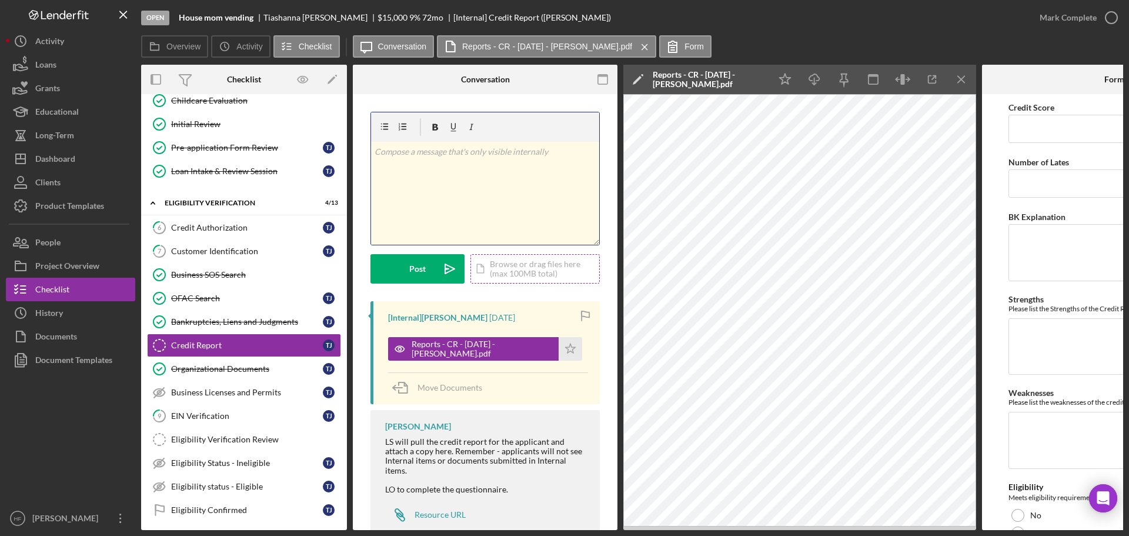
drag, startPoint x: 459, startPoint y: 233, endPoint x: 513, endPoint y: 258, distance: 58.9
click at [460, 235] on div "v Color teal Color pink Remove color Add row above Add row below Add column bef…" at bounding box center [485, 193] width 228 height 103
click at [456, 175] on p "Century Link-" at bounding box center [494, 173] width 204 height 13
click at [450, 152] on p "Collections:" at bounding box center [486, 151] width 222 height 13
click at [539, 228] on p at bounding box center [494, 222] width 204 height 13
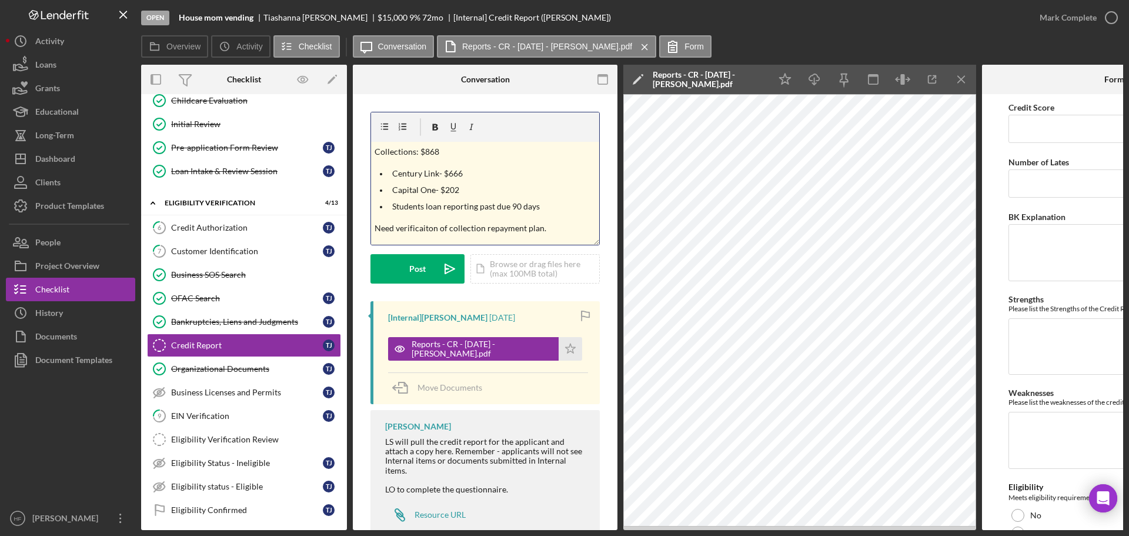
scroll to position [8, 0]
click at [426, 268] on button "Post Icon/icon-invite-send" at bounding box center [418, 268] width 94 height 29
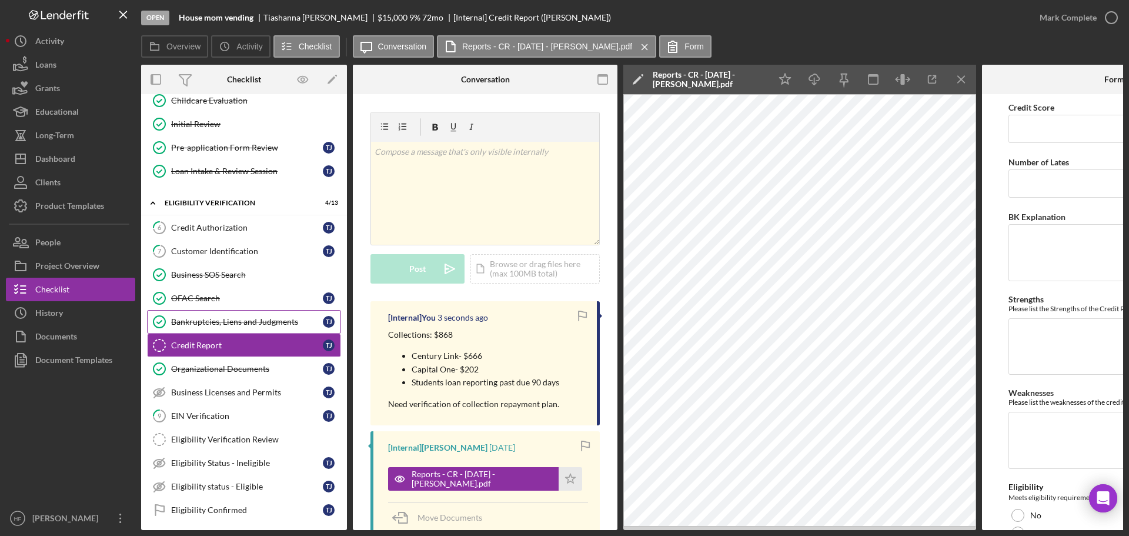
scroll to position [294, 0]
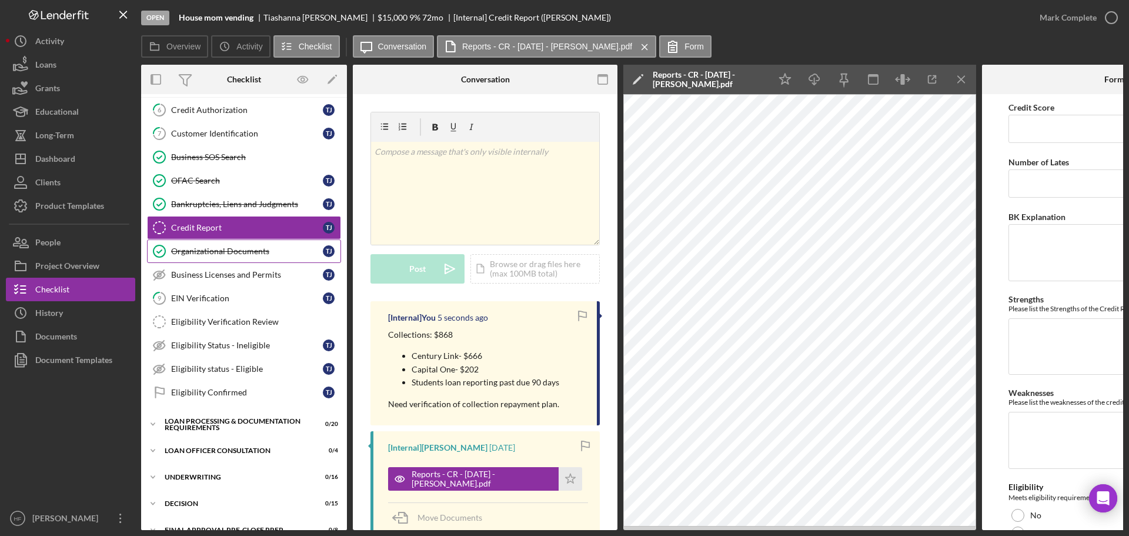
click at [246, 254] on div "Organizational Documents" at bounding box center [247, 250] width 152 height 9
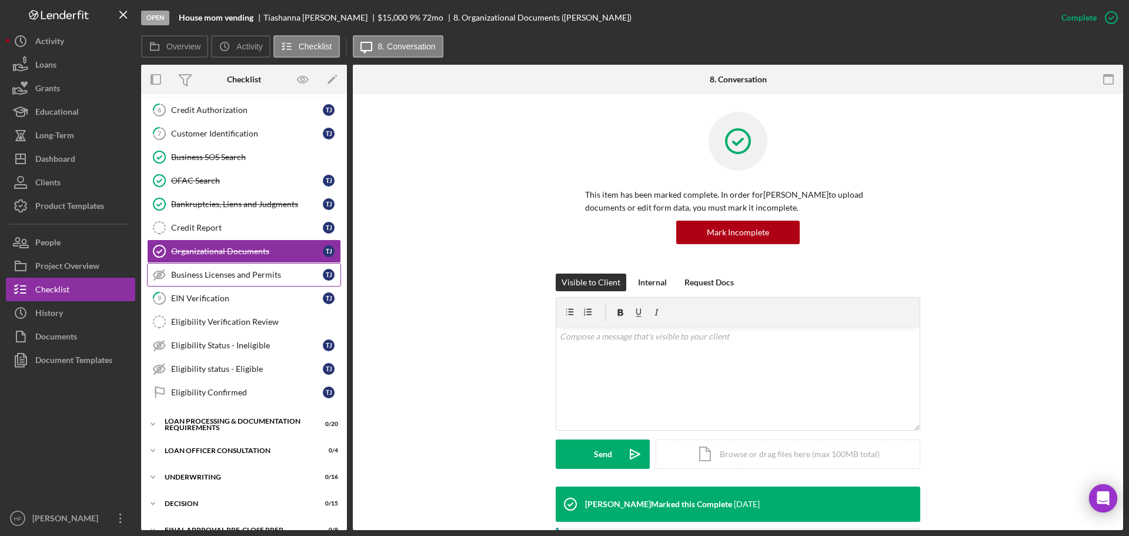
click at [249, 275] on div "Business Licenses and Permits" at bounding box center [247, 274] width 152 height 9
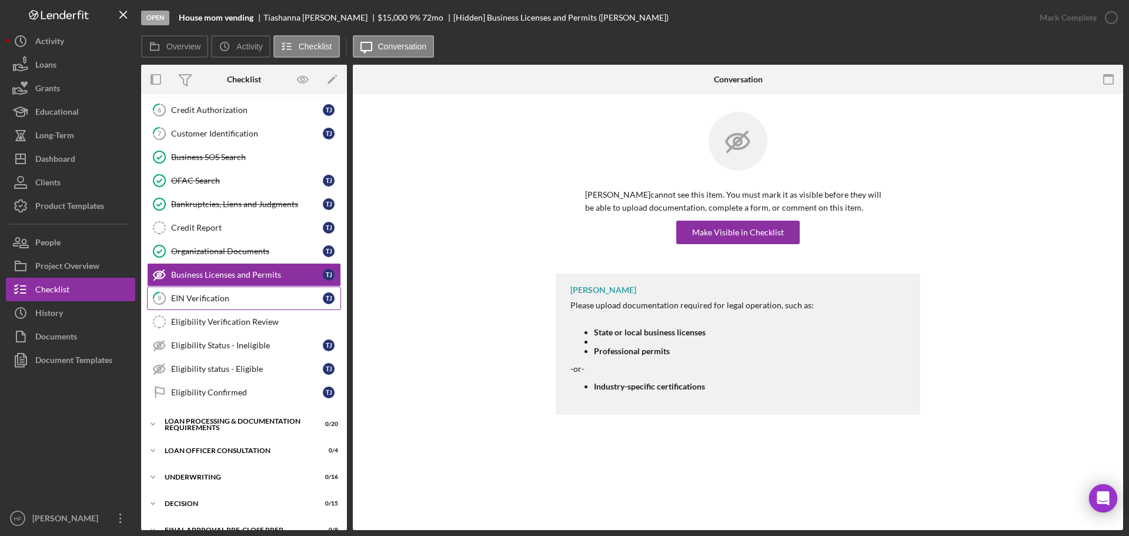
click at [249, 294] on div "EIN Verification" at bounding box center [247, 297] width 152 height 9
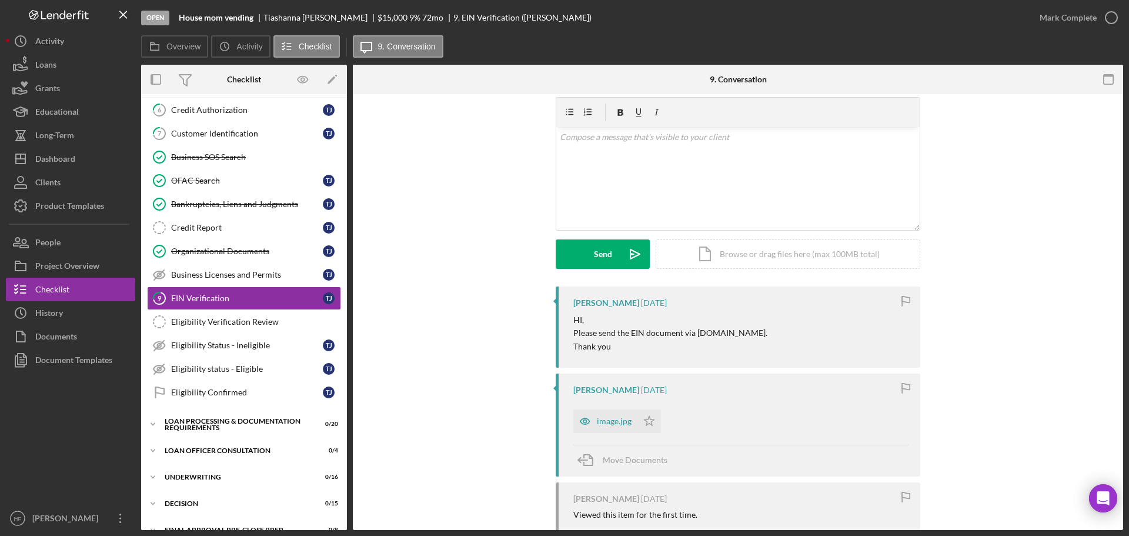
scroll to position [59, 0]
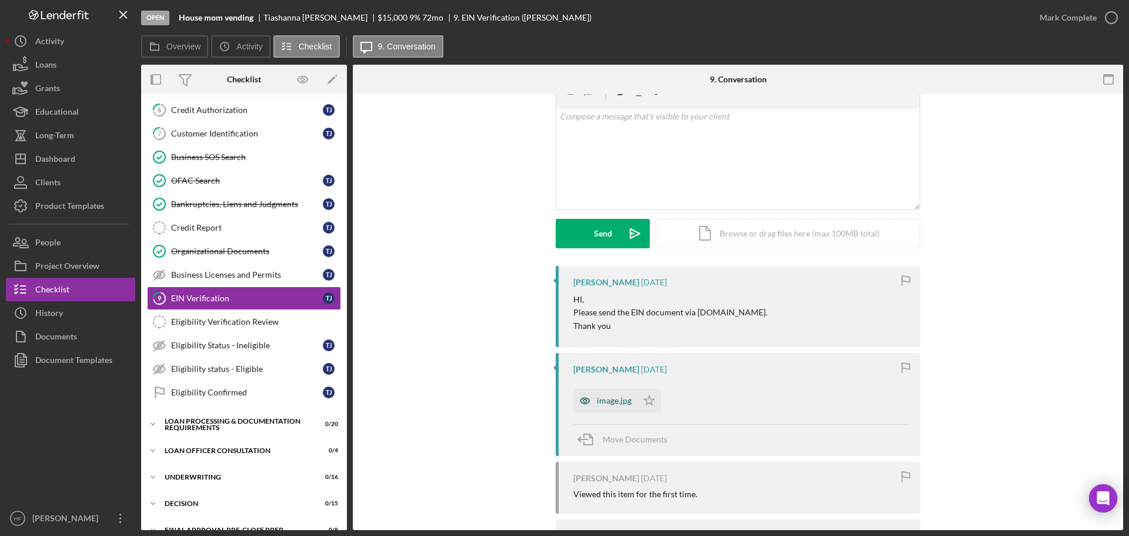
click at [615, 405] on div "image.jpg" at bounding box center [614, 400] width 35 height 9
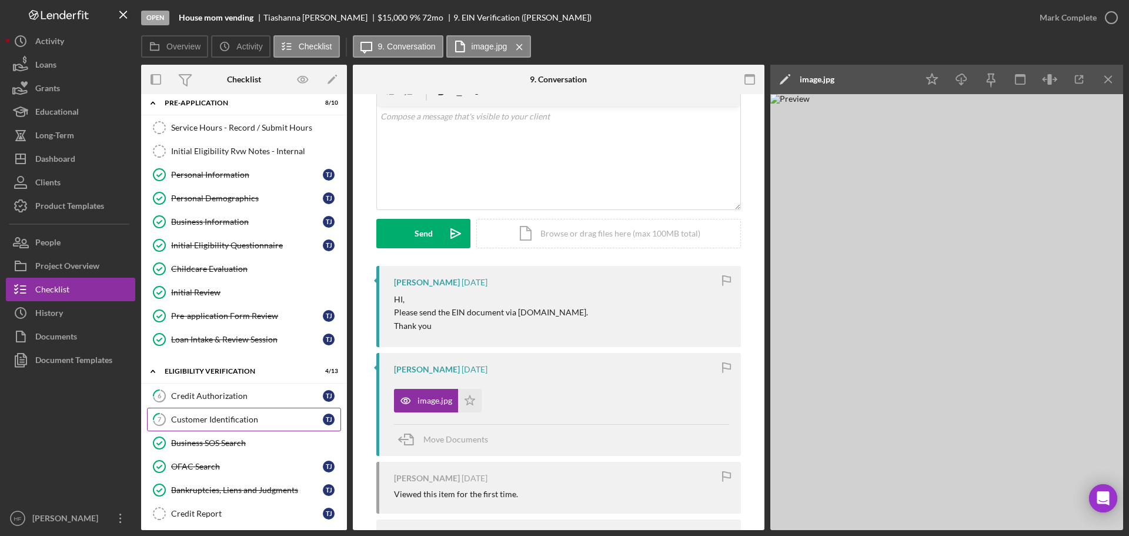
scroll to position [0, 0]
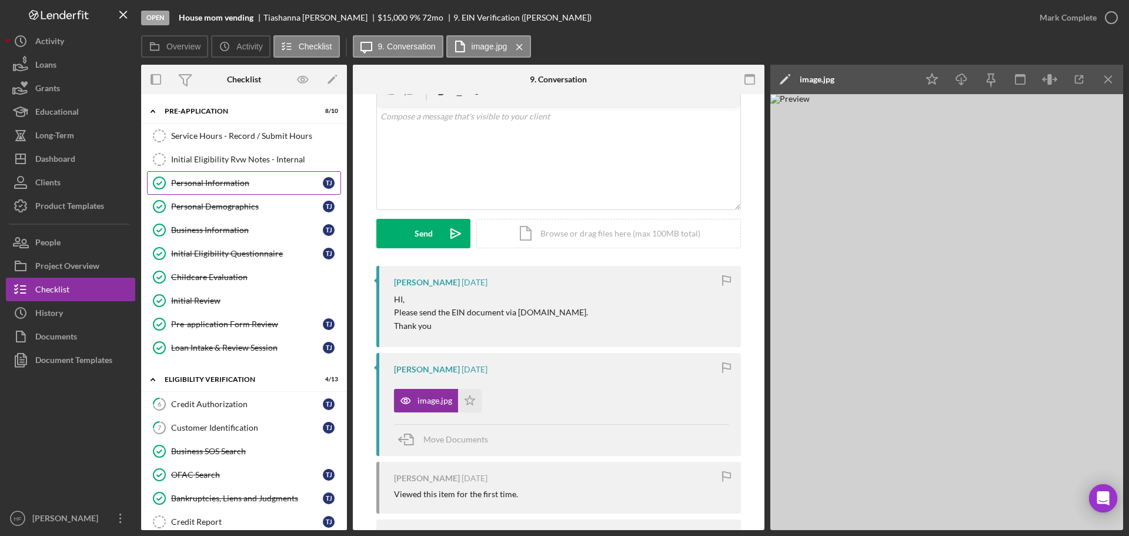
click at [232, 173] on link "Personal Information Personal Information T J" at bounding box center [244, 183] width 194 height 24
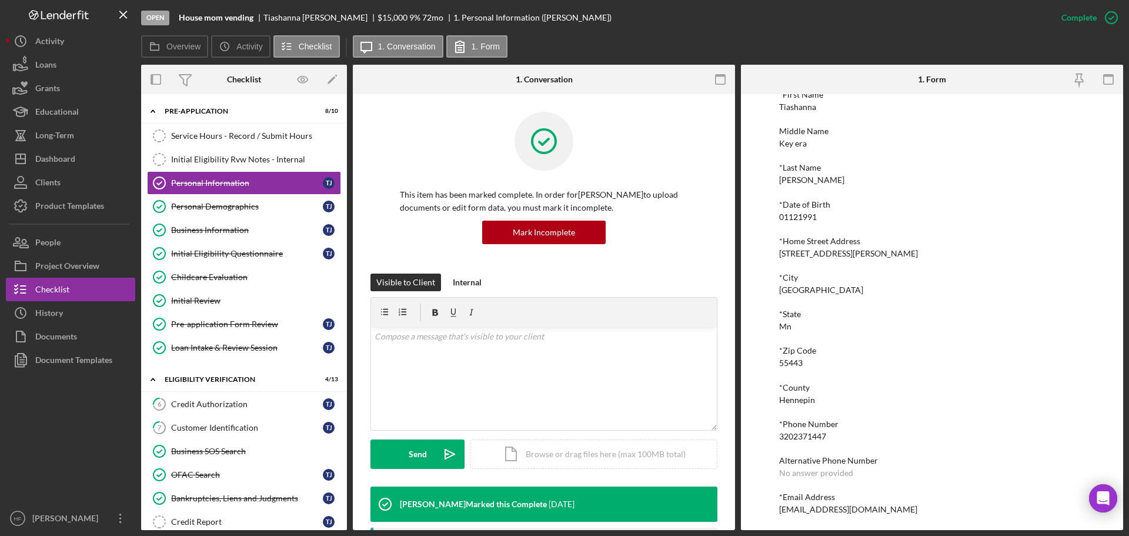
scroll to position [65, 0]
drag, startPoint x: 915, startPoint y: 507, endPoint x: 776, endPoint y: 511, distance: 138.3
click at [776, 511] on div "To edit this form you must mark this item incomplete *First Name Tiashanna Midd…" at bounding box center [932, 312] width 382 height 436
copy div "[EMAIL_ADDRESS][DOMAIN_NAME]"
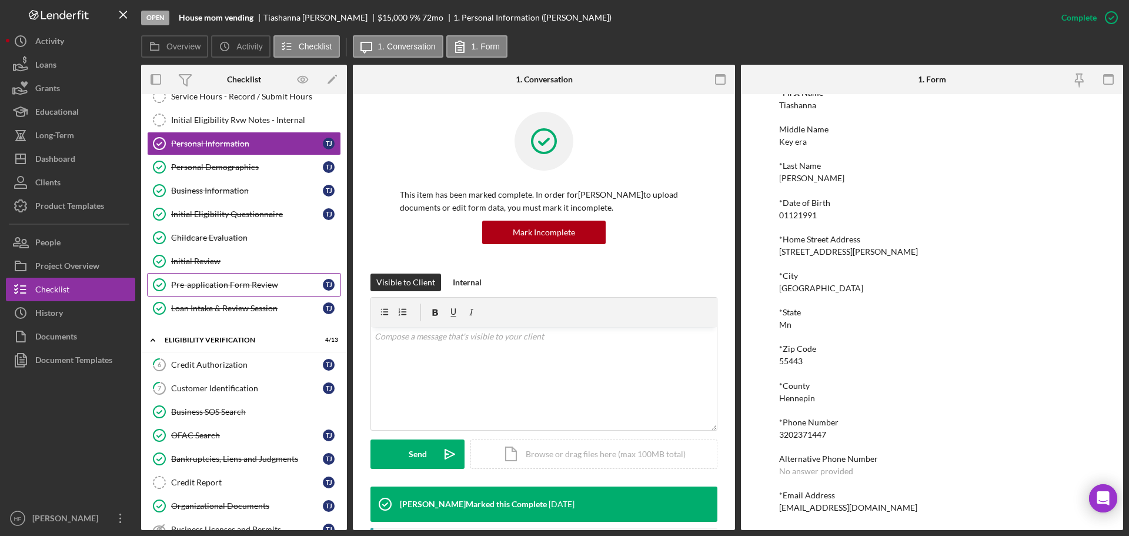
scroll to position [118, 0]
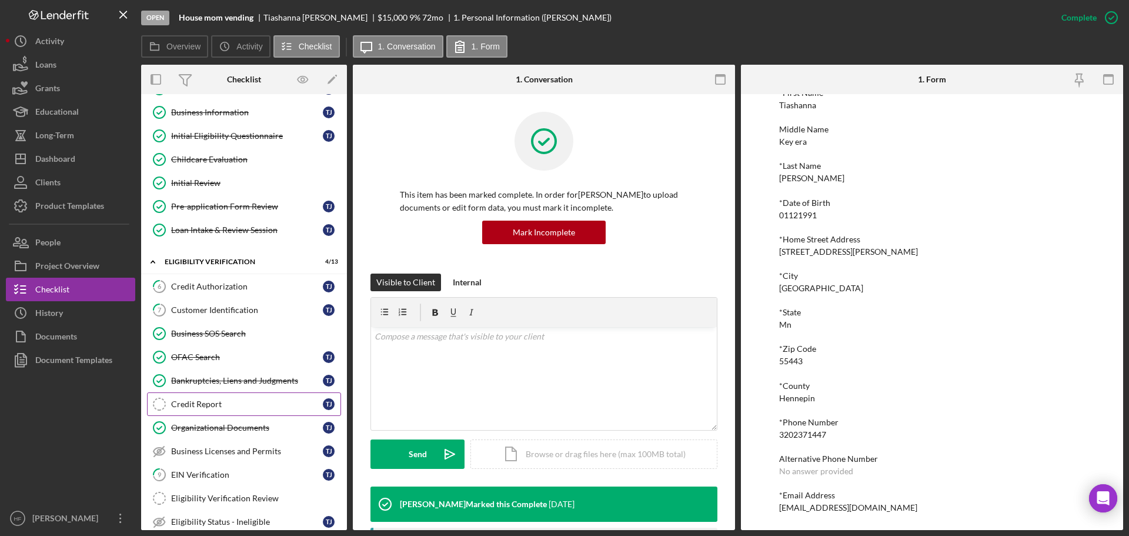
click at [229, 404] on div "Credit Report" at bounding box center [247, 403] width 152 height 9
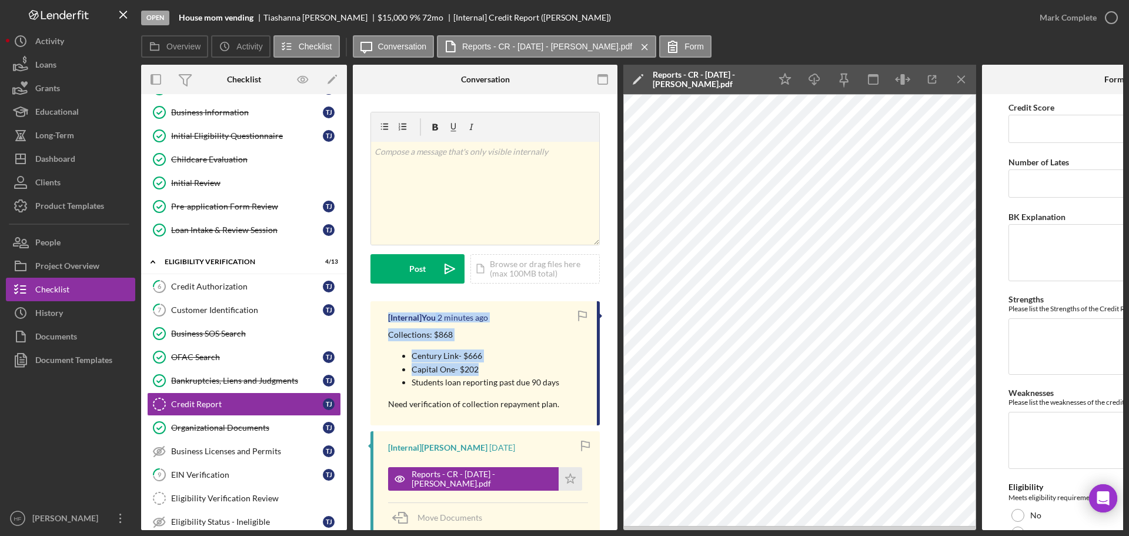
drag, startPoint x: 387, startPoint y: 325, endPoint x: 489, endPoint y: 369, distance: 111.7
click at [489, 369] on div "[Internal] You 2 minutes ago Collections: $868 Century Link- $666 Capital One- …" at bounding box center [485, 363] width 229 height 124
copy div "[Internal] You 2 minutes ago Collections: $868 Century Link- $666 Capital One- …"
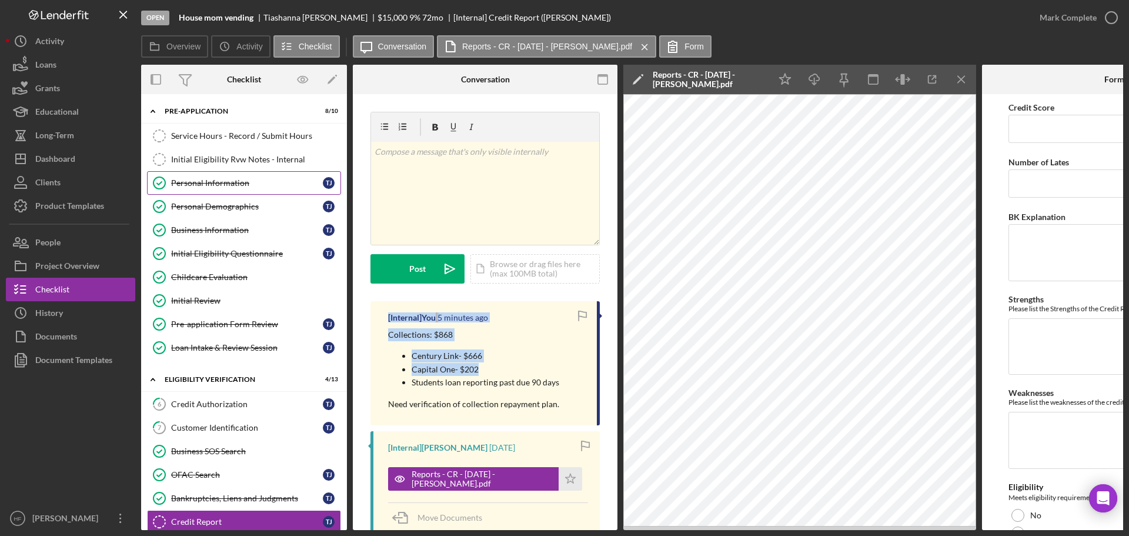
click at [244, 182] on div "Personal Information" at bounding box center [247, 182] width 152 height 9
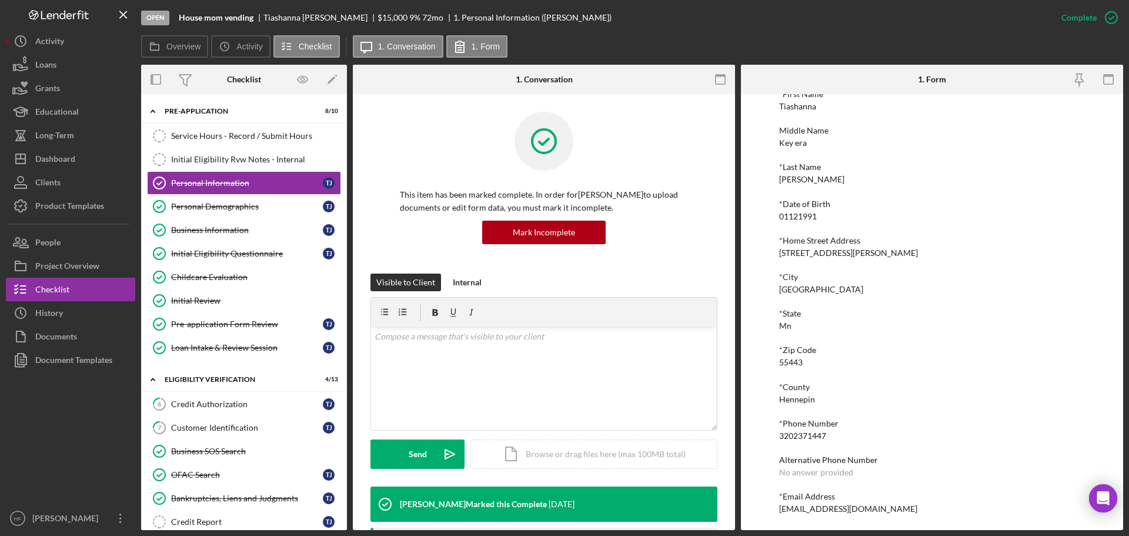
scroll to position [65, 0]
drag, startPoint x: 907, startPoint y: 507, endPoint x: 765, endPoint y: 513, distance: 143.1
click at [765, 513] on div "To edit this form you must mark this item incomplete *First Name Tiashanna Midd…" at bounding box center [932, 312] width 382 height 436
copy div "[EMAIL_ADDRESS][DOMAIN_NAME]"
click at [69, 153] on div "Dashboard" at bounding box center [55, 160] width 40 height 26
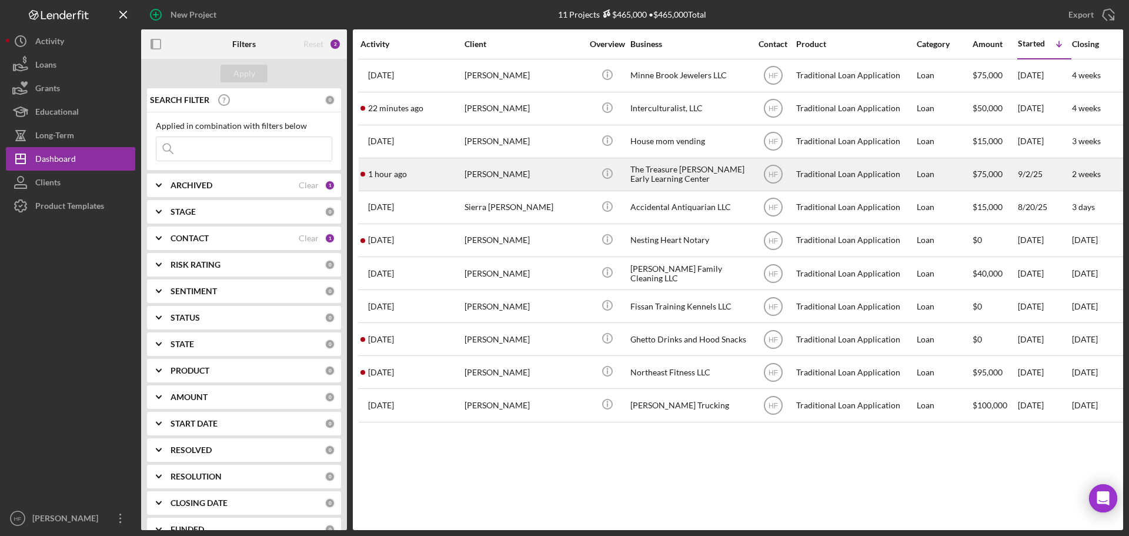
click at [566, 173] on div "[PERSON_NAME]" at bounding box center [524, 174] width 118 height 31
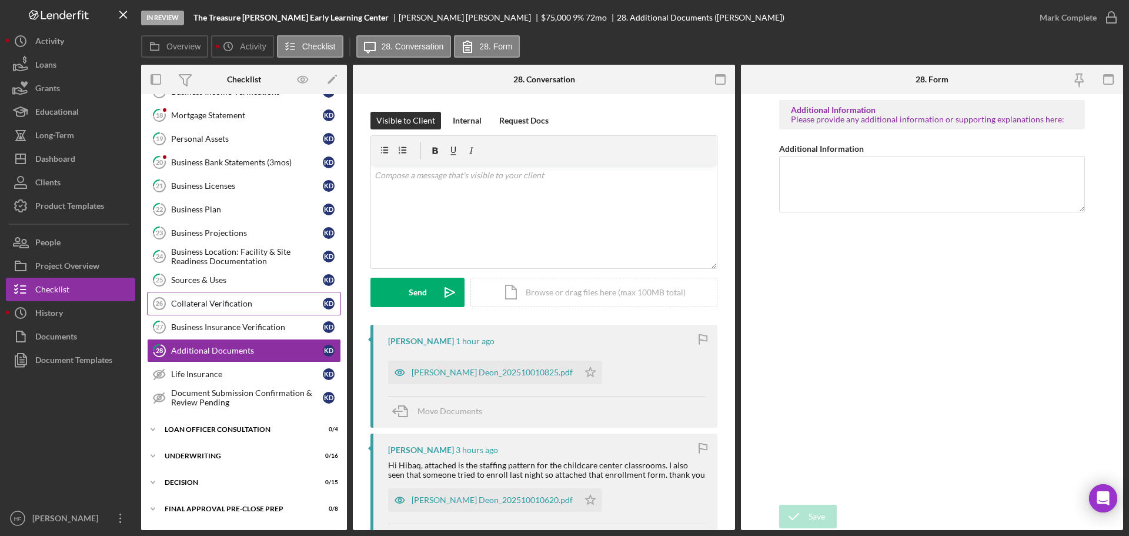
scroll to position [218, 0]
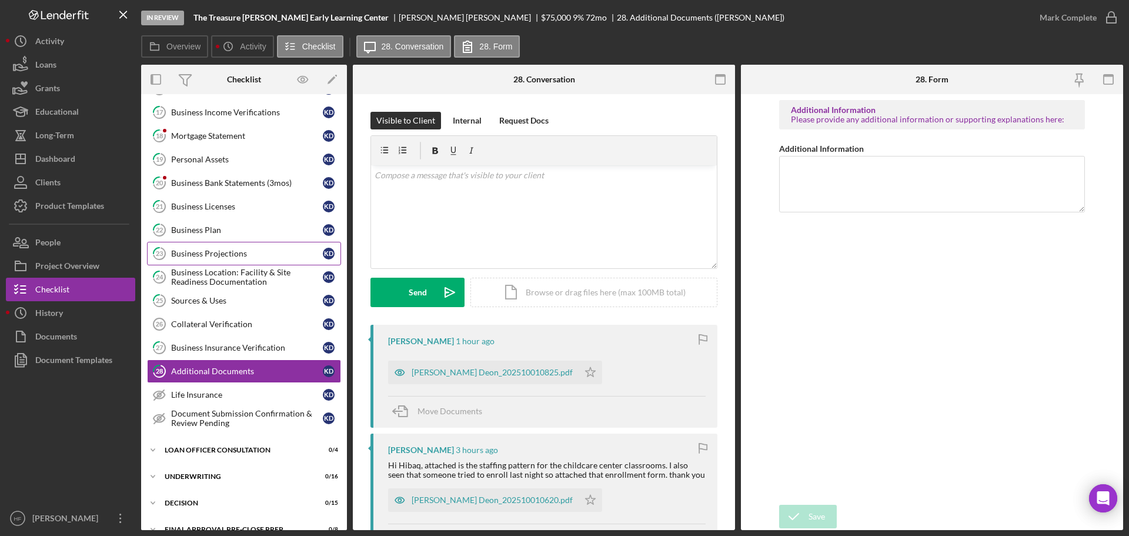
click at [217, 249] on div "Business Projections" at bounding box center [247, 253] width 152 height 9
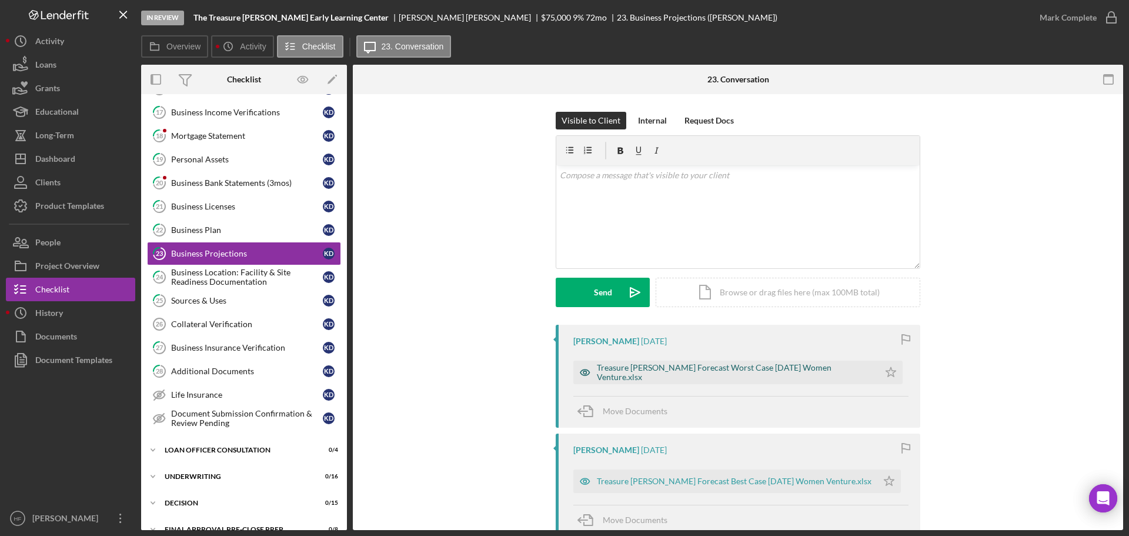
click at [677, 382] on div "Treasure [PERSON_NAME] Forecast Worst Case [DATE] Women Venture.xlsx" at bounding box center [726, 373] width 306 height 24
